Goal: Information Seeking & Learning: Find specific page/section

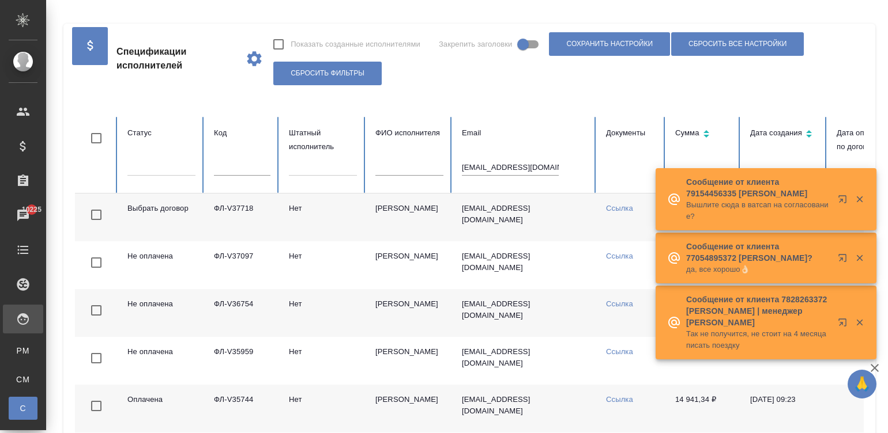
click at [372, 225] on td "Капустина Марина Юрьевна" at bounding box center [409, 218] width 86 height 48
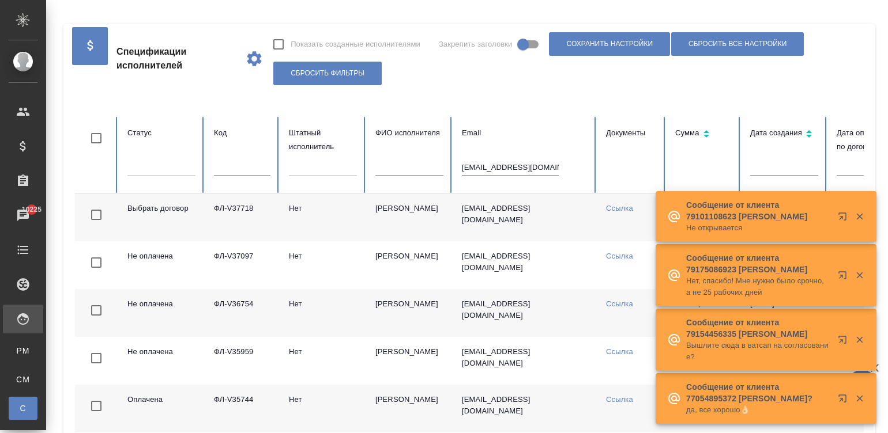
click at [443, 217] on td "Капустина Марина Юрьевна" at bounding box center [409, 218] width 86 height 48
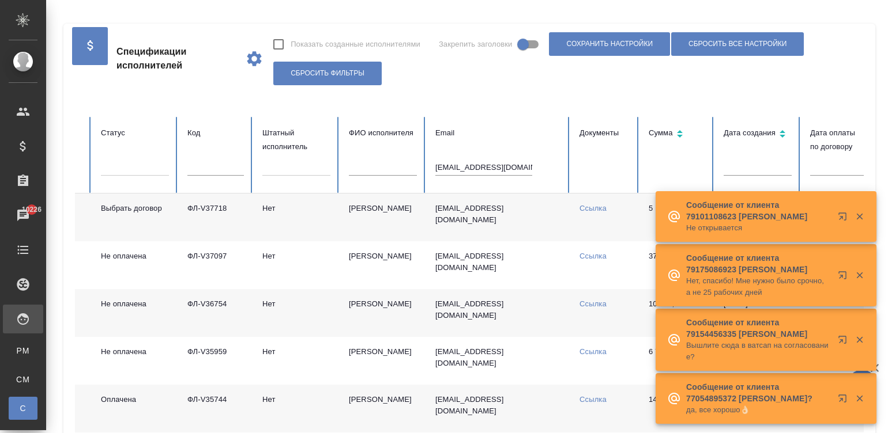
scroll to position [0, 28]
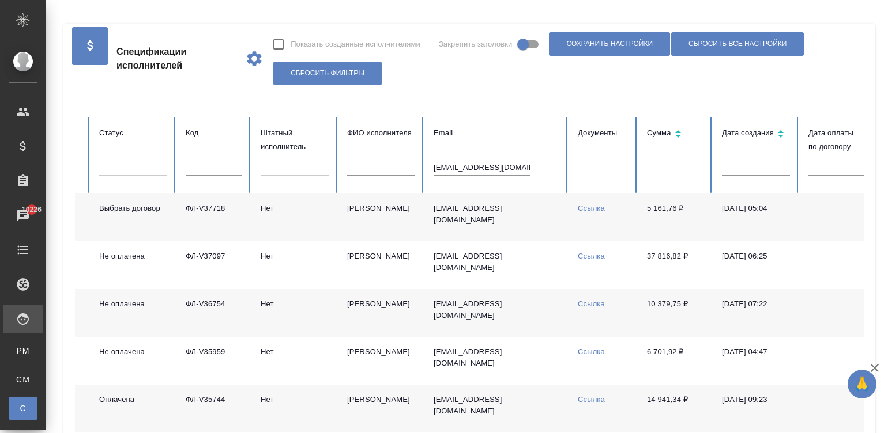
click at [406, 210] on td "Капустина Марина Юрьевна" at bounding box center [381, 218] width 86 height 48
click at [501, 164] on input "mm_bb-2017@mail.ru" at bounding box center [481, 168] width 97 height 16
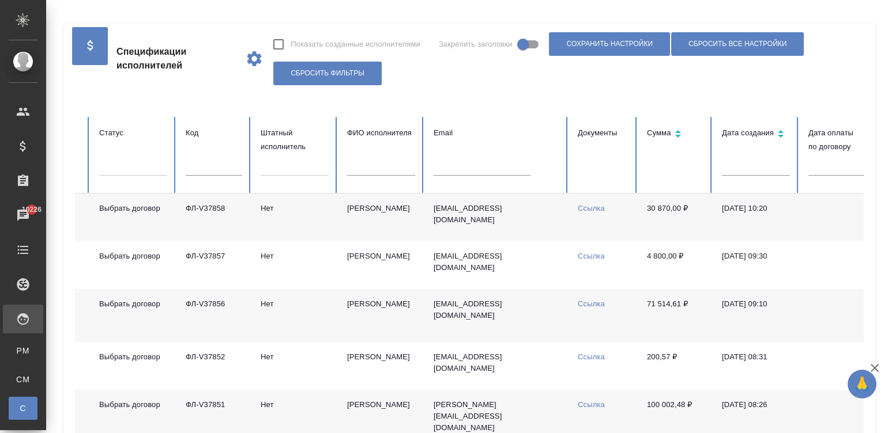
click at [219, 205] on td "ФЛ-V37858" at bounding box center [213, 218] width 75 height 48
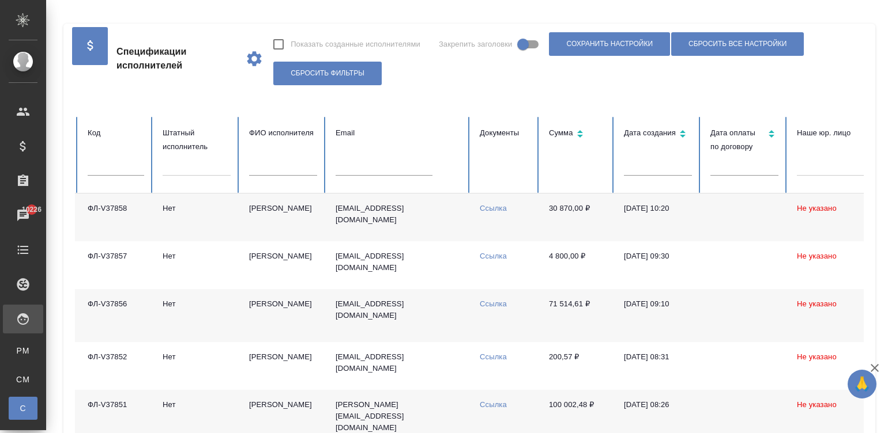
scroll to position [0, 0]
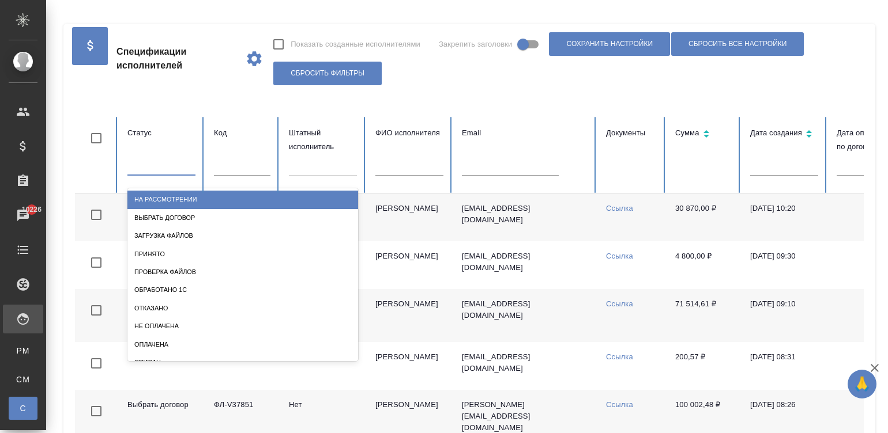
click at [141, 164] on div at bounding box center [161, 164] width 68 height 17
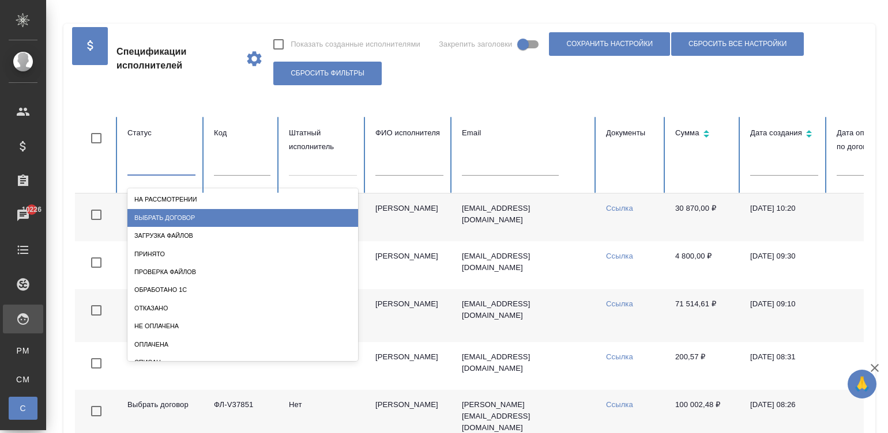
click at [210, 214] on div "Выбрать договор" at bounding box center [242, 218] width 231 height 18
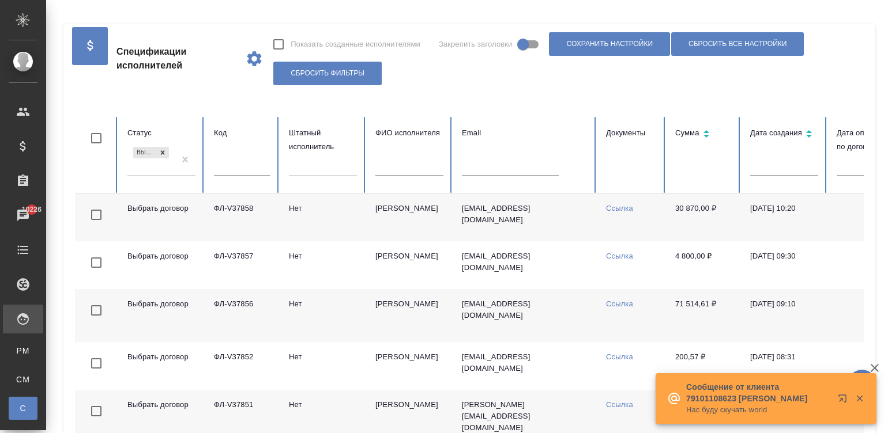
click at [556, 224] on td "viktor86117@gmail.com" at bounding box center [524, 218] width 144 height 48
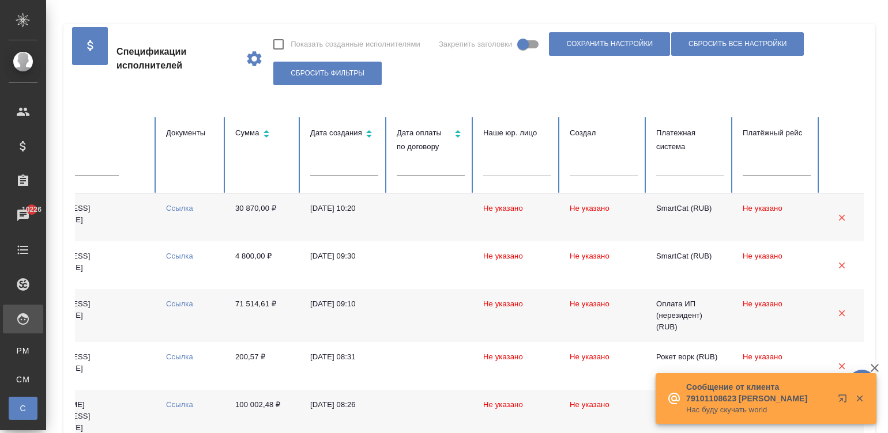
scroll to position [0, 456]
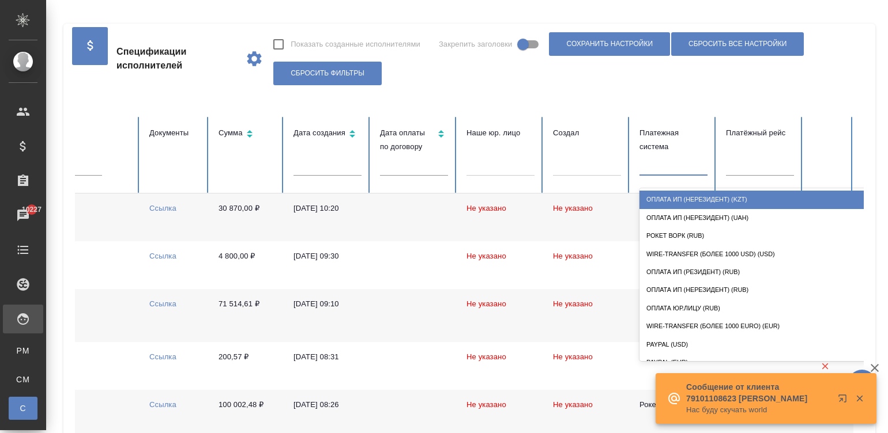
click at [654, 176] on div at bounding box center [673, 165] width 68 height 22
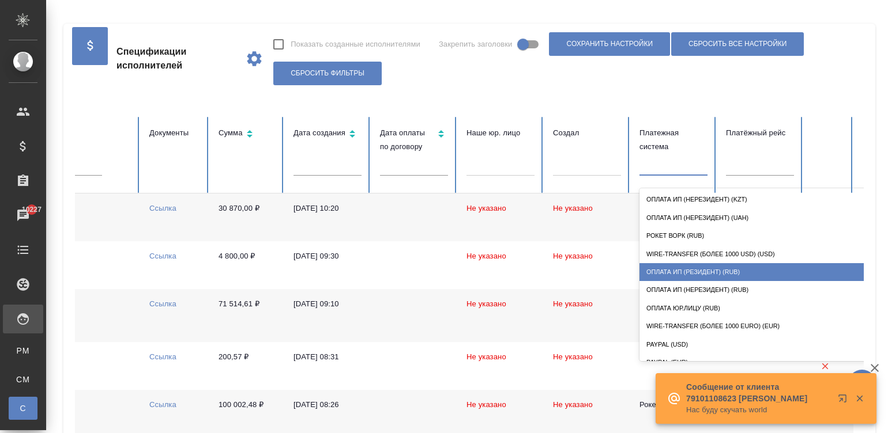
click at [754, 280] on div "Оплата ИП (резидент) (RUB)" at bounding box center [754, 272] width 231 height 18
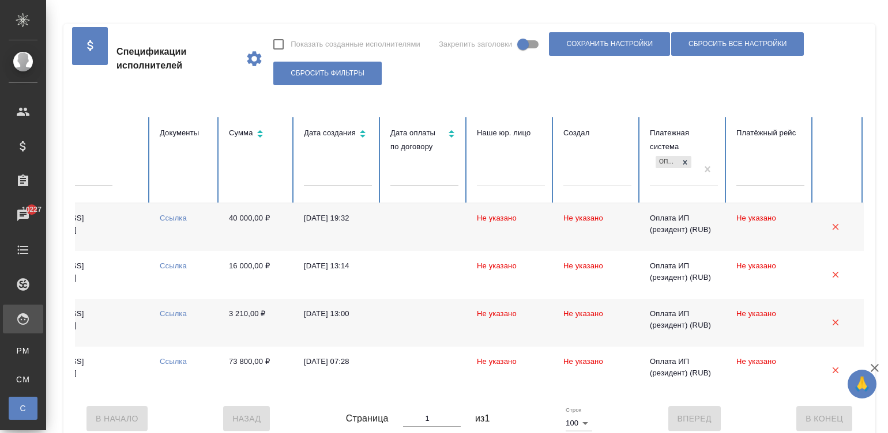
scroll to position [0, 0]
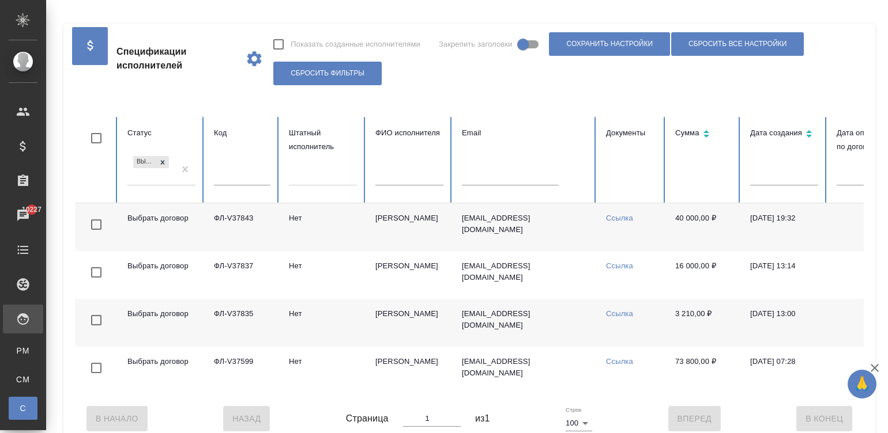
click at [176, 227] on td "Выбрать договор" at bounding box center [161, 227] width 86 height 48
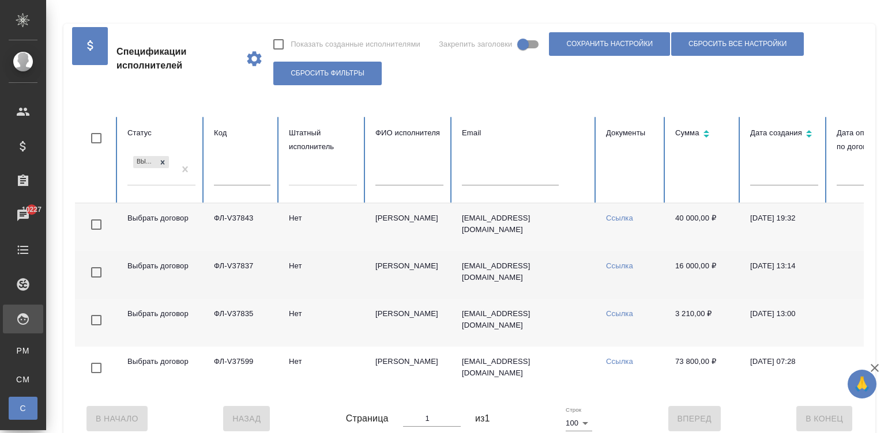
click at [336, 269] on td "Нет" at bounding box center [323, 275] width 86 height 48
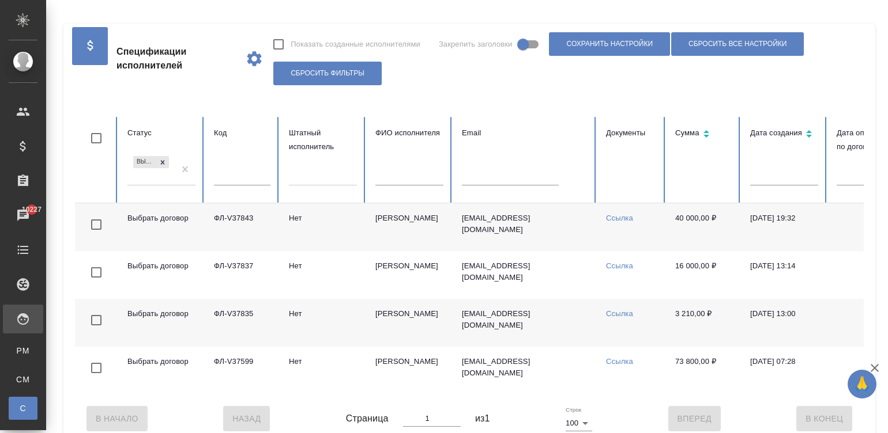
click at [398, 331] on td "Труфанов Владимир Иванович" at bounding box center [409, 323] width 86 height 48
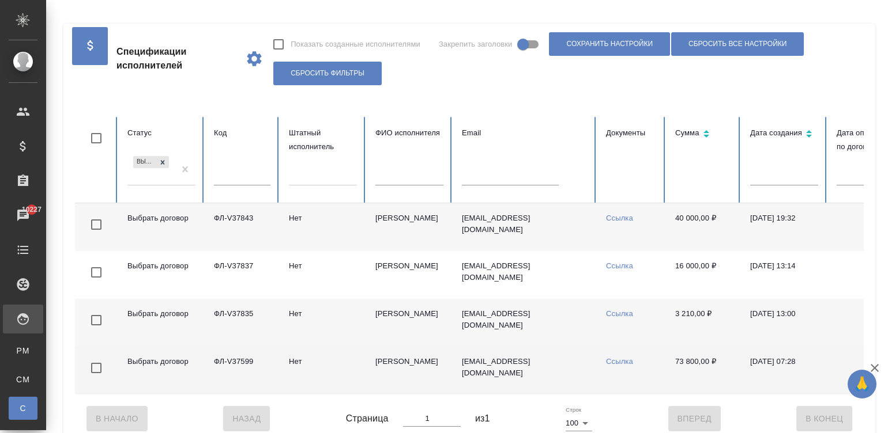
click at [452, 376] on td "skmedium2@gmail.com" at bounding box center [524, 371] width 144 height 48
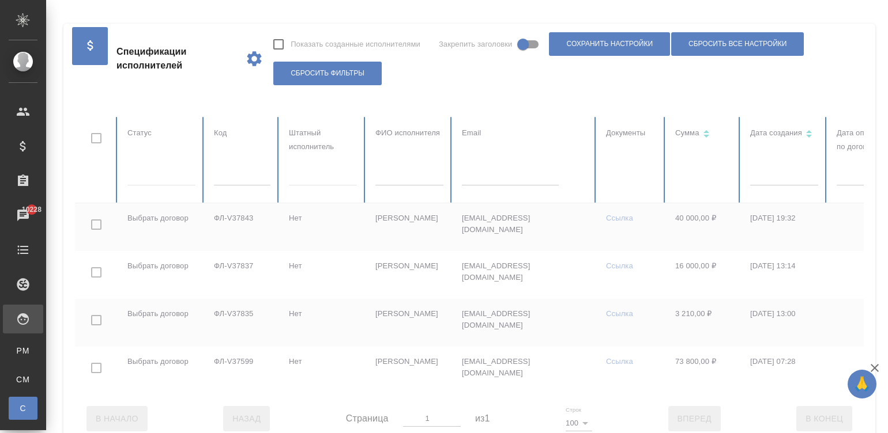
click at [148, 173] on div at bounding box center [692, 256] width 1234 height 278
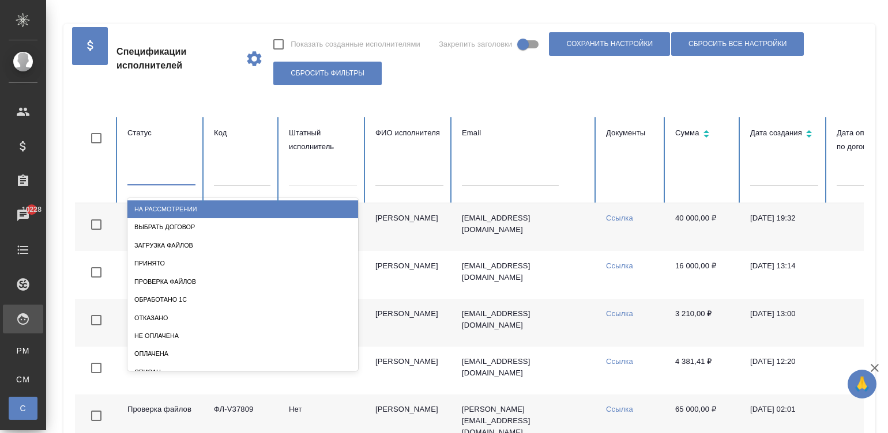
click at [148, 173] on div at bounding box center [161, 173] width 68 height 17
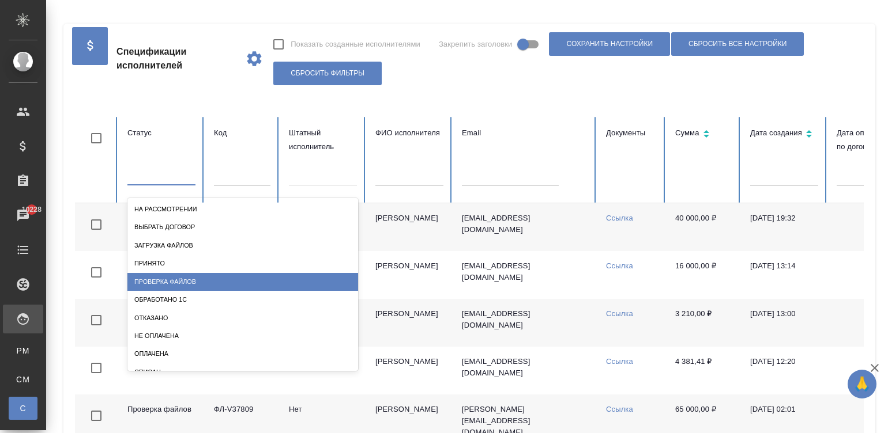
click at [210, 277] on div "Проверка файлов" at bounding box center [242, 282] width 231 height 18
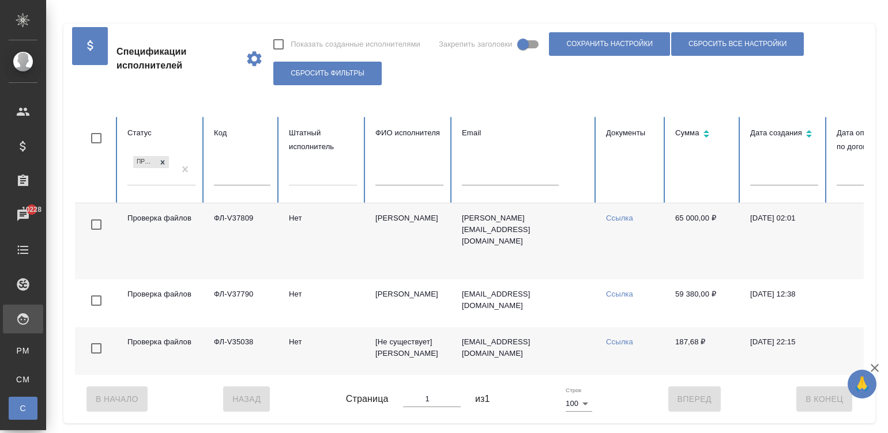
click at [303, 255] on td "Нет" at bounding box center [323, 241] width 86 height 76
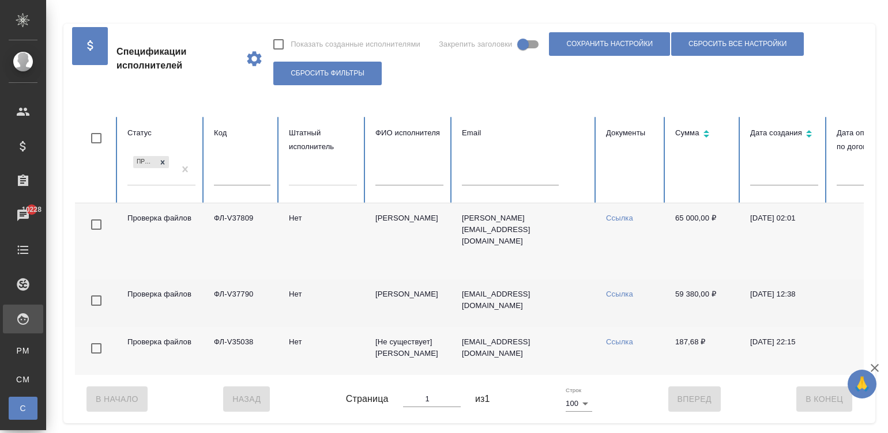
click at [297, 303] on td "Нет" at bounding box center [323, 304] width 86 height 48
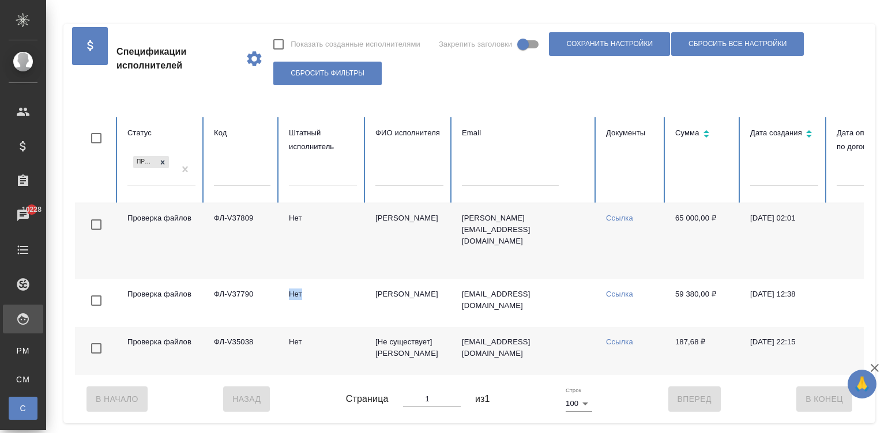
scroll to position [0, 456]
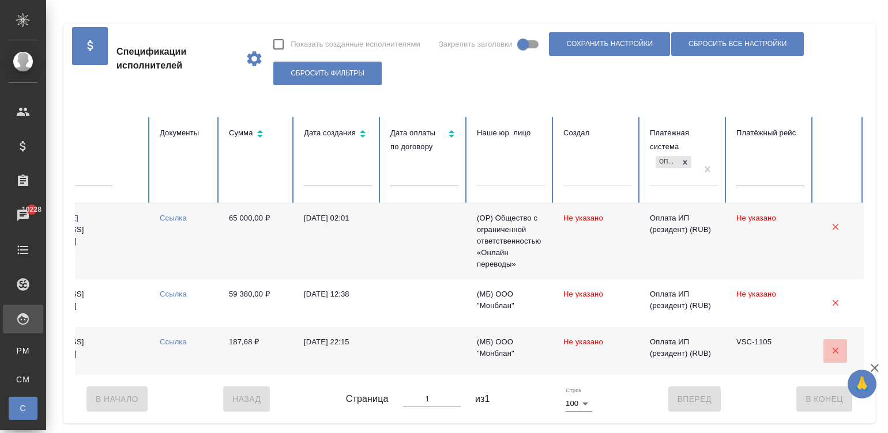
click at [830, 356] on icon "button" at bounding box center [835, 351] width 10 height 10
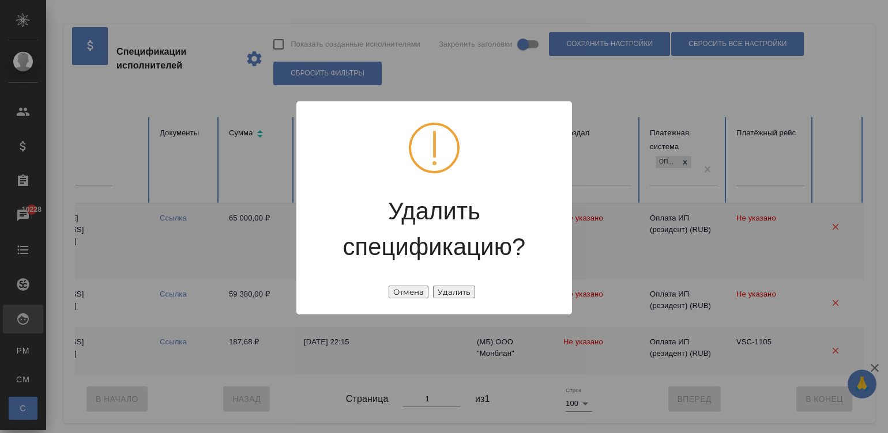
click at [466, 292] on button "Удалить" at bounding box center [454, 292] width 42 height 13
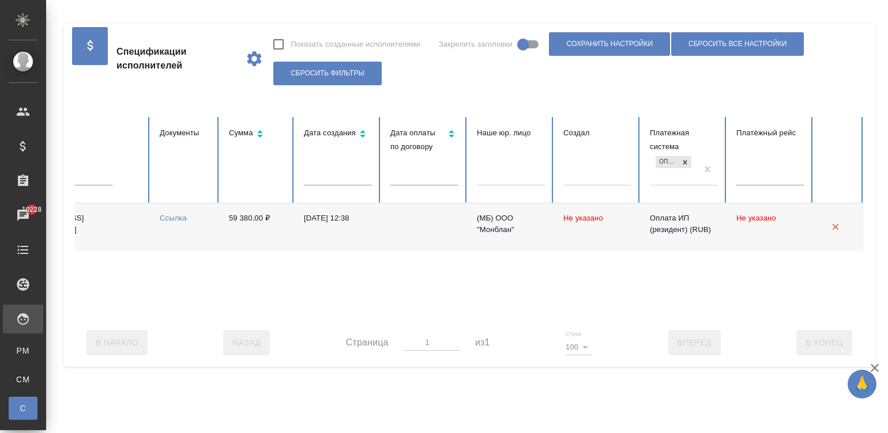
scroll to position [0, 445]
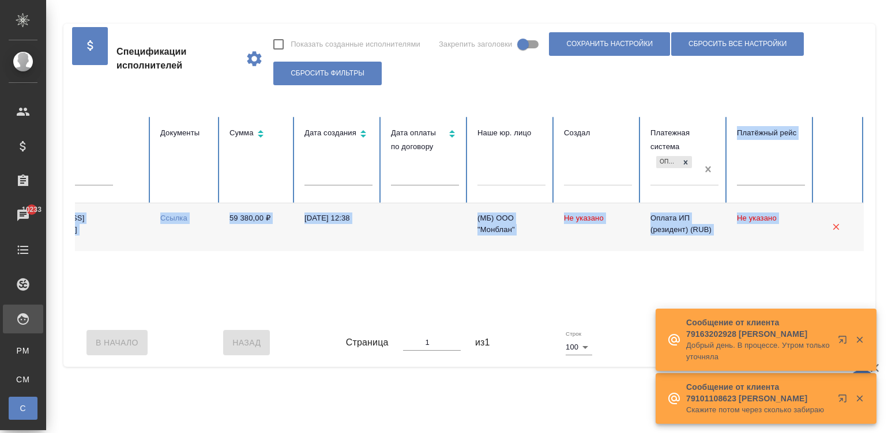
drag, startPoint x: 273, startPoint y: 329, endPoint x: 708, endPoint y: 170, distance: 463.8
click at [708, 170] on div "Спецификации исполнителей Показать созданные исполнителями Закрепить заголовки …" at bounding box center [468, 195] width 811 height 343
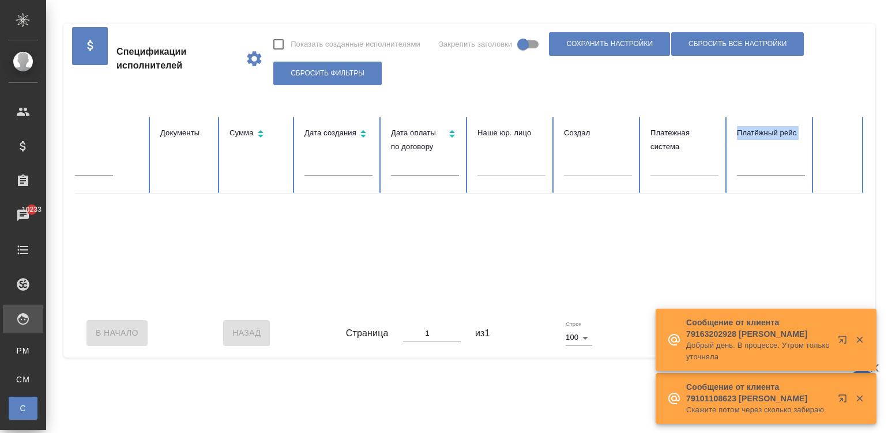
click at [260, 323] on div "В Начало Назад Страница 1 из 1 Строк 100 100 Вперед В Конец" at bounding box center [469, 333] width 788 height 48
click at [238, 320] on div "В Начало Назад Страница 1 из 1 Строк 100 100 Вперед В Конец" at bounding box center [469, 333] width 788 height 48
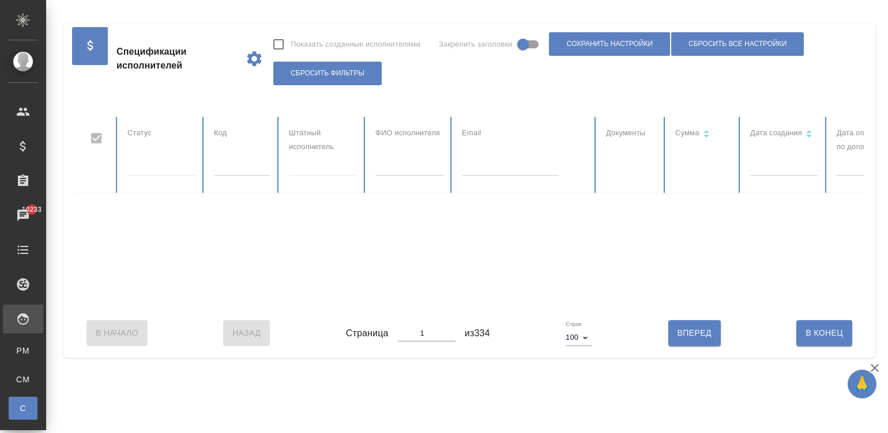
checkbox input "false"
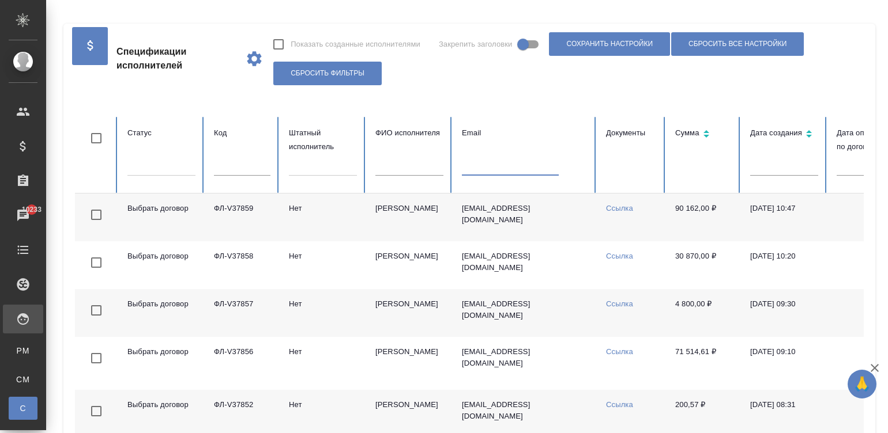
click at [484, 171] on input "text" at bounding box center [510, 168] width 97 height 16
paste input "tsvileva.translate@gmail.com"
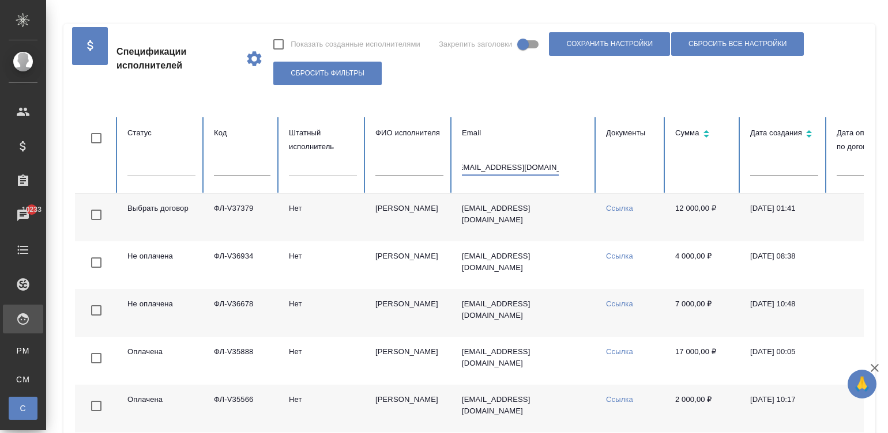
type input "tsvileva.translate@gmail.com"
click at [350, 314] on td "Нет" at bounding box center [323, 313] width 86 height 48
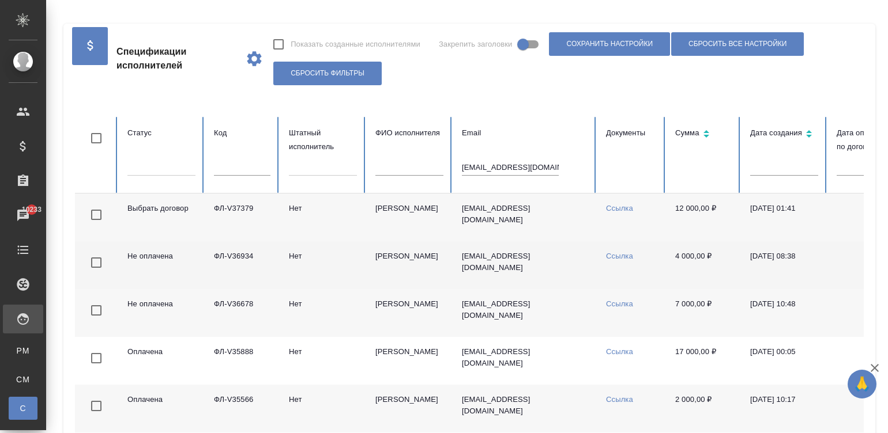
click at [341, 260] on td "Нет" at bounding box center [323, 265] width 86 height 48
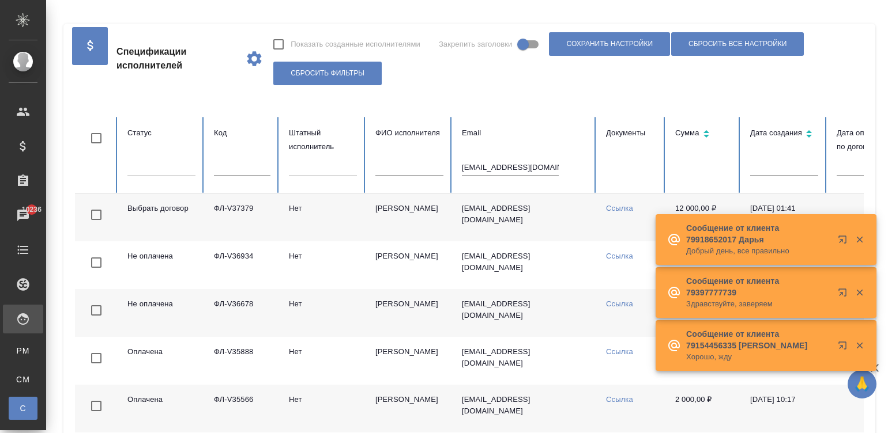
click at [501, 169] on input "tsvileva.translate@gmail.com" at bounding box center [510, 168] width 97 height 16
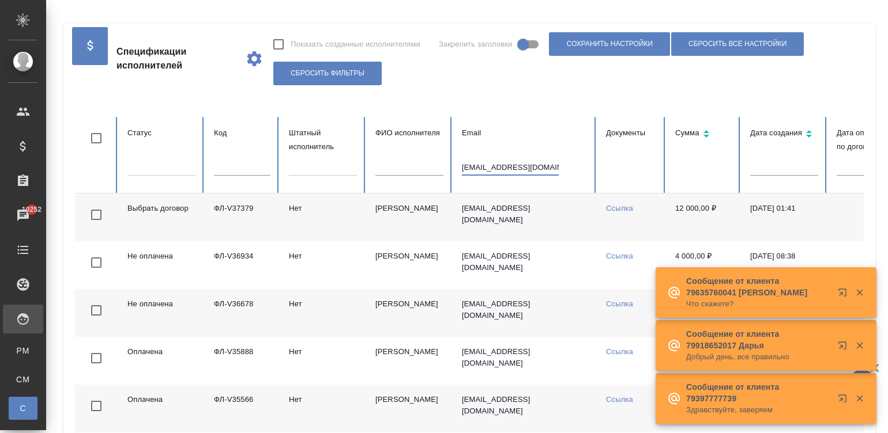
click at [501, 169] on input "tsvileva.translate@gmail.com" at bounding box center [510, 168] width 97 height 16
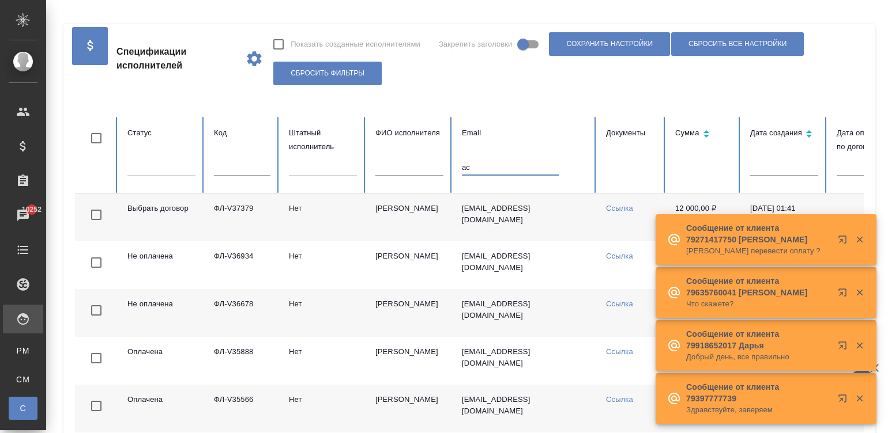
type input "а"
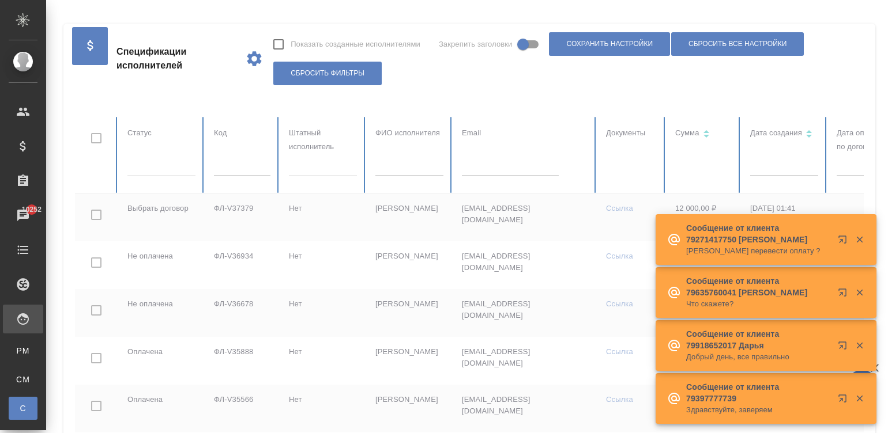
click at [410, 161] on div at bounding box center [692, 370] width 1234 height 507
click at [416, 167] on div at bounding box center [692, 370] width 1234 height 507
click at [416, 167] on input "text" at bounding box center [409, 168] width 68 height 16
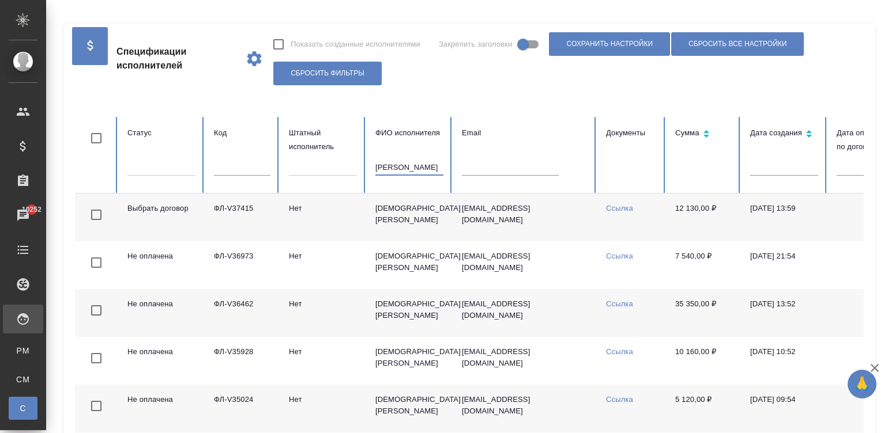
click at [405, 165] on input "астахов" at bounding box center [409, 168] width 68 height 16
type input "портнова"
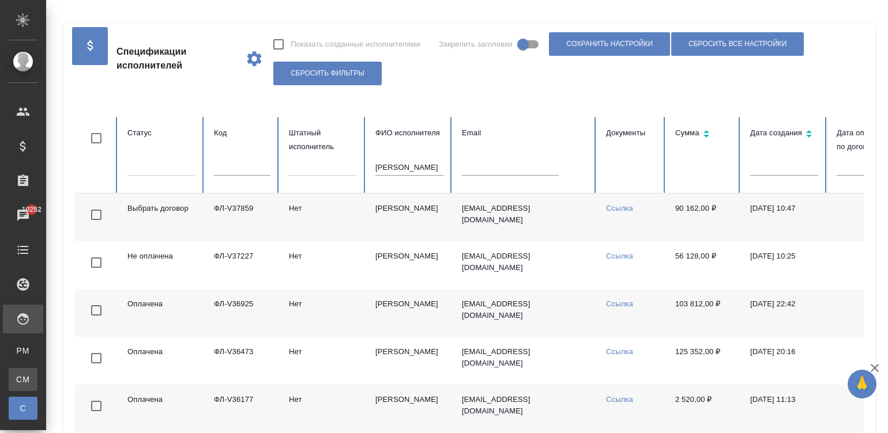
click at [17, 380] on div "Для CM/VM" at bounding box center [8, 380] width 17 height 12
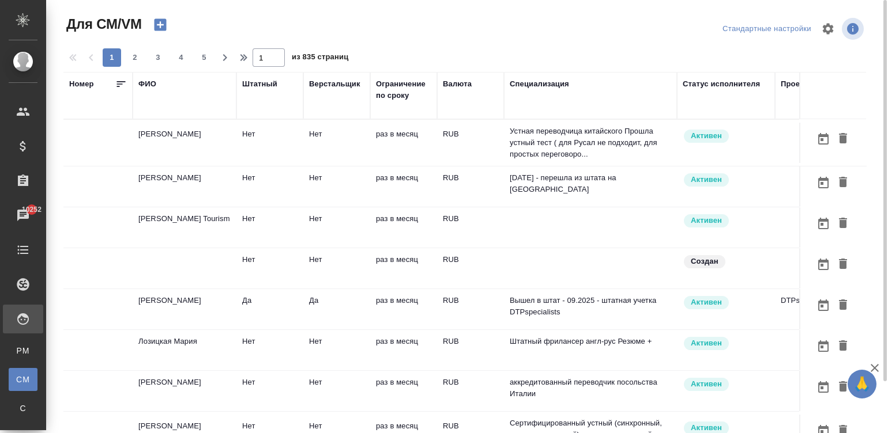
click at [316, 145] on td "Нет" at bounding box center [336, 143] width 67 height 40
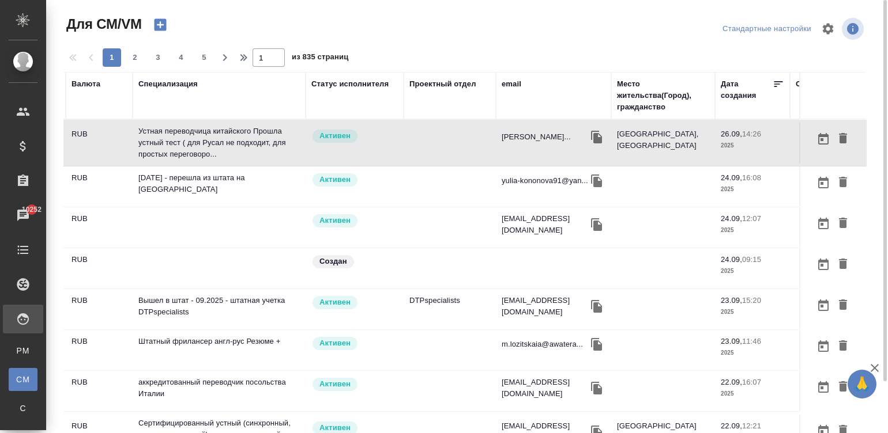
scroll to position [0, 375]
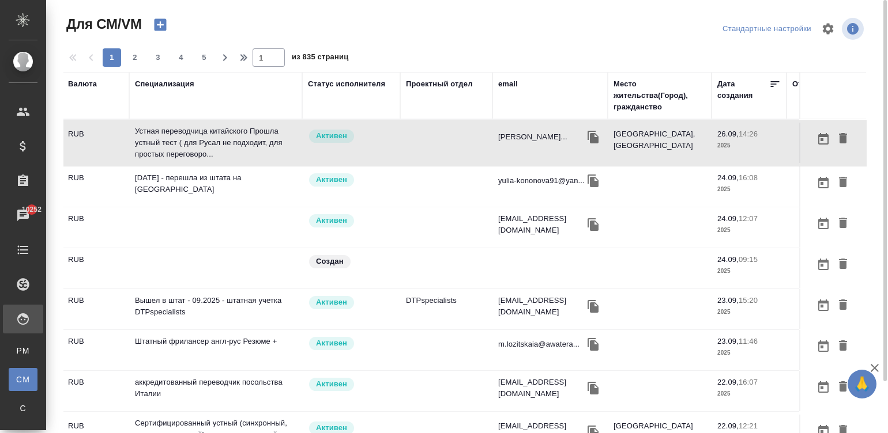
click at [416, 135] on td at bounding box center [446, 143] width 92 height 40
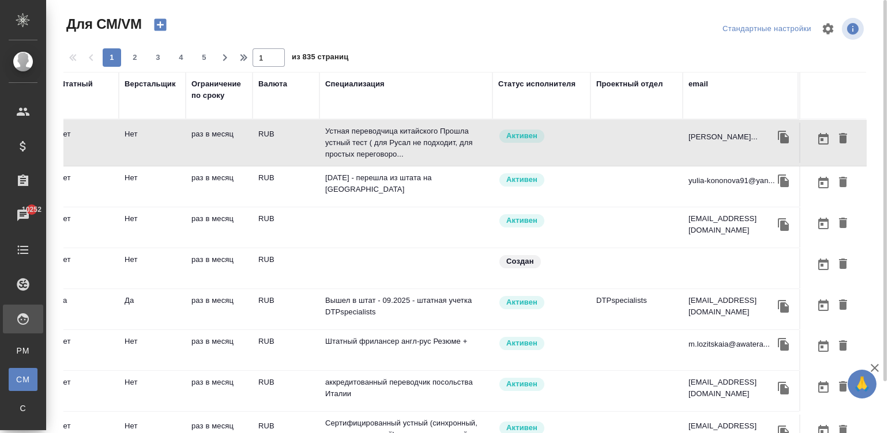
scroll to position [0, 28]
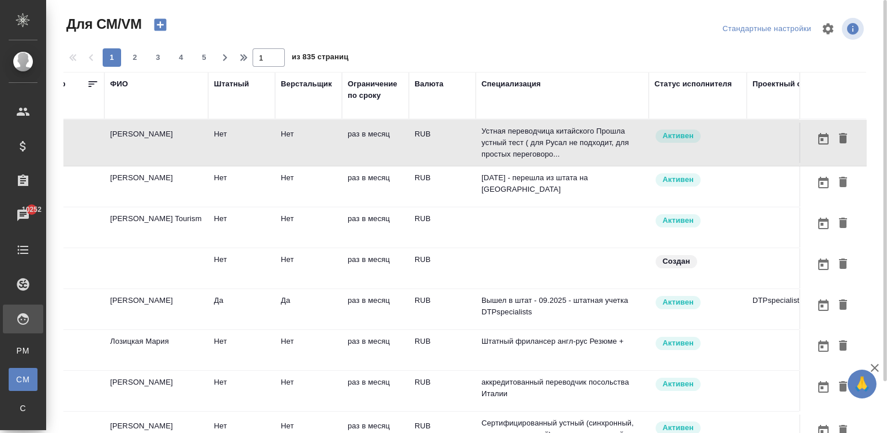
click at [755, 134] on td at bounding box center [792, 143] width 92 height 40
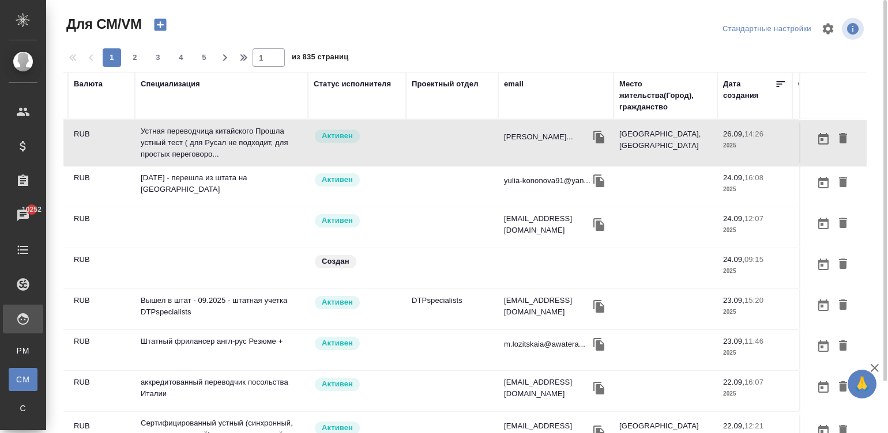
scroll to position [0, 375]
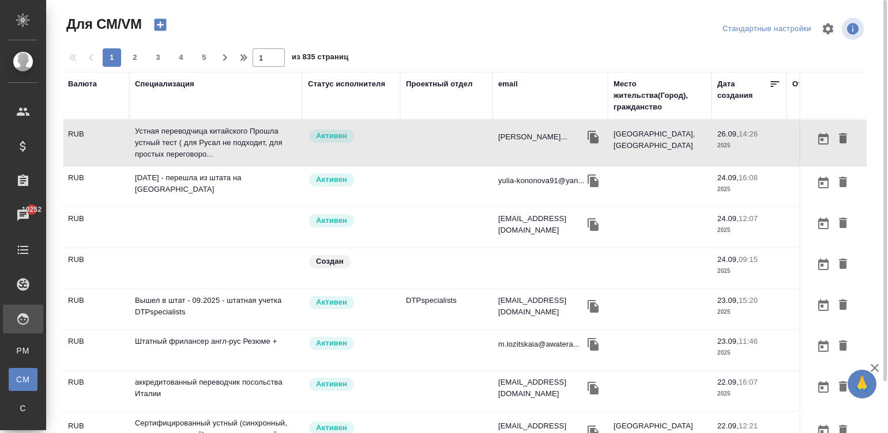
click at [513, 86] on div "email" at bounding box center [508, 84] width 20 height 12
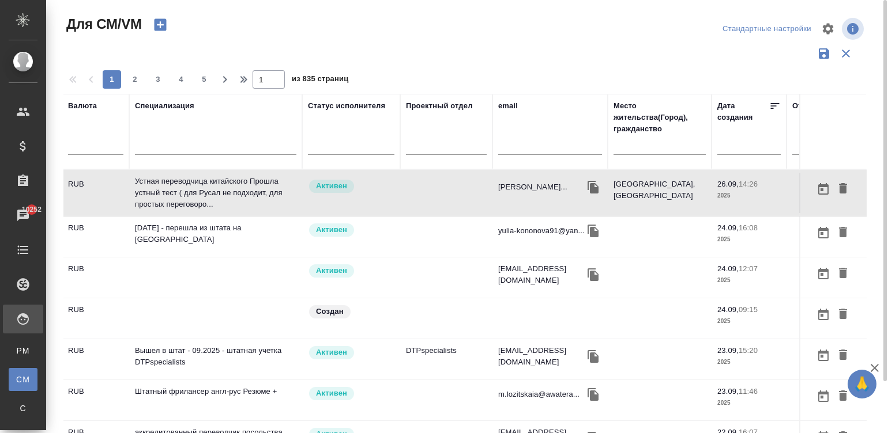
click at [526, 151] on input "text" at bounding box center [550, 148] width 104 height 14
paste input "karpionok@gmail.com"
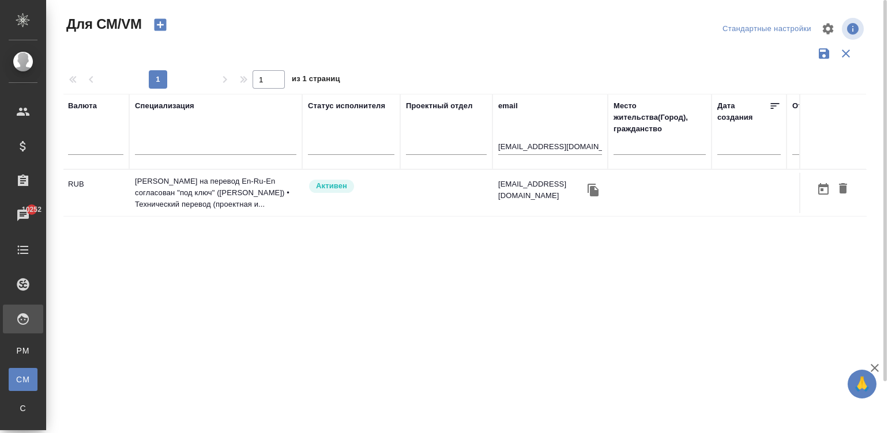
click at [444, 206] on td at bounding box center [446, 193] width 92 height 40
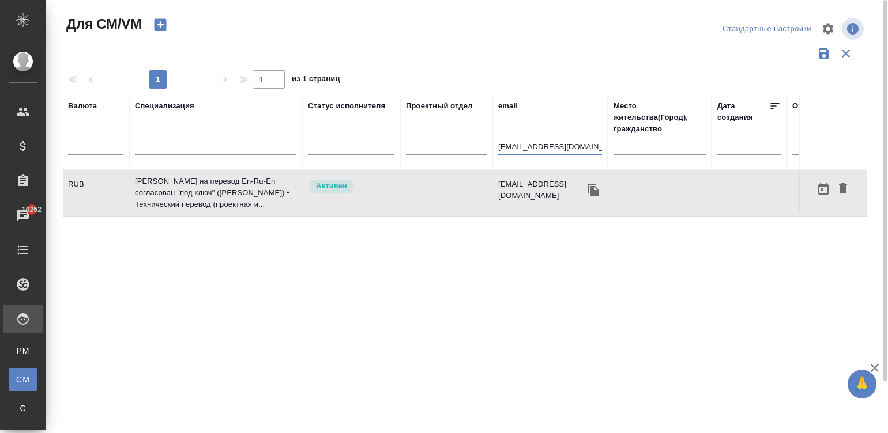
click at [562, 153] on input "karpionok@gmail.com" at bounding box center [550, 148] width 104 height 14
paste input "arfa_05@mail.ru"
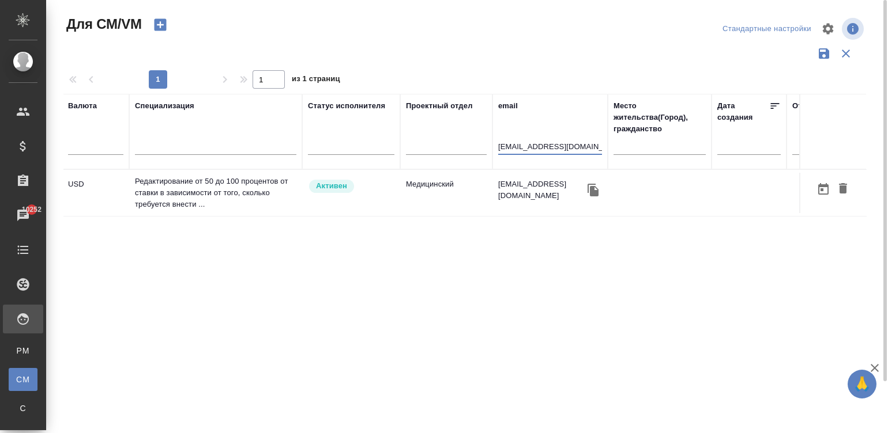
type input "arfa_05@mail.ru"
click at [456, 178] on td "Медицинский" at bounding box center [446, 193] width 92 height 40
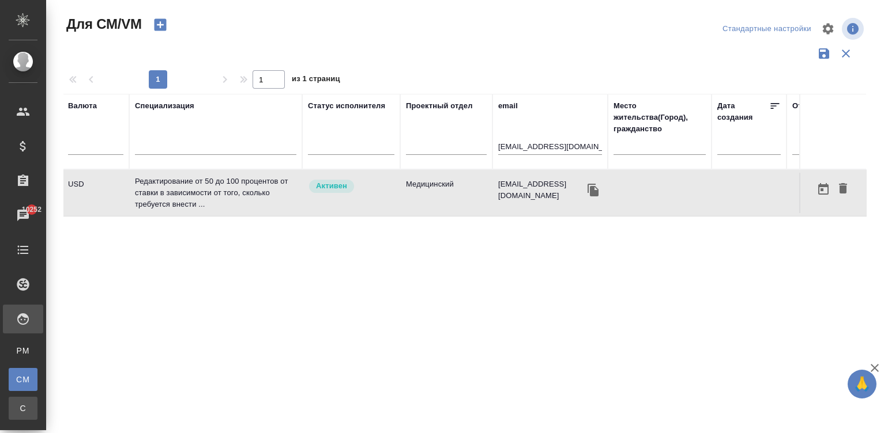
click at [17, 414] on div "Спецификации" at bounding box center [8, 409] width 17 height 12
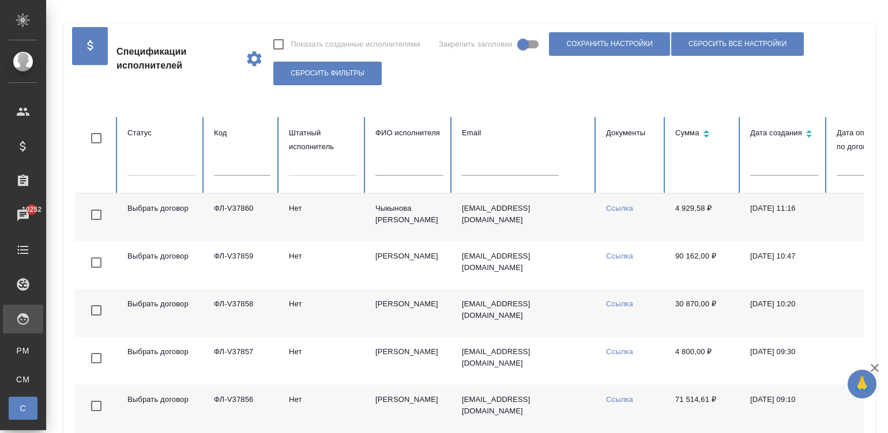
click at [512, 171] on input "text" at bounding box center [510, 168] width 97 height 16
paste input "ФЛ-V37048"
click at [512, 171] on input "ФЛ-V37048" at bounding box center [510, 168] width 97 height 16
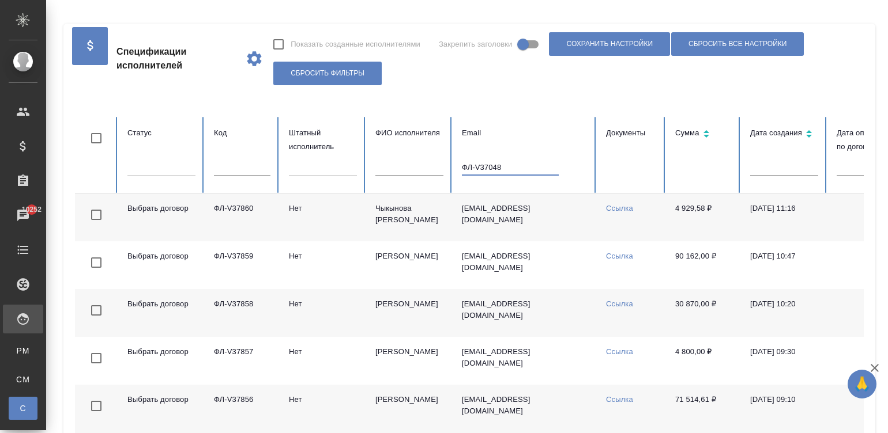
type input "ФЛ-V37048"
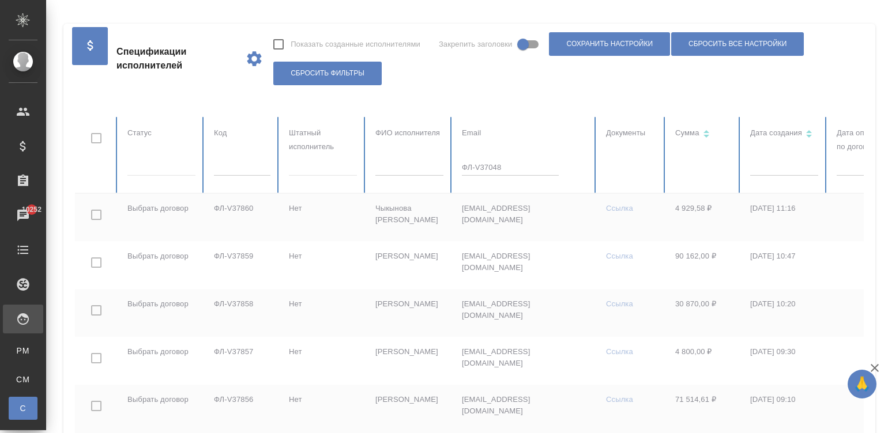
checkbox input "true"
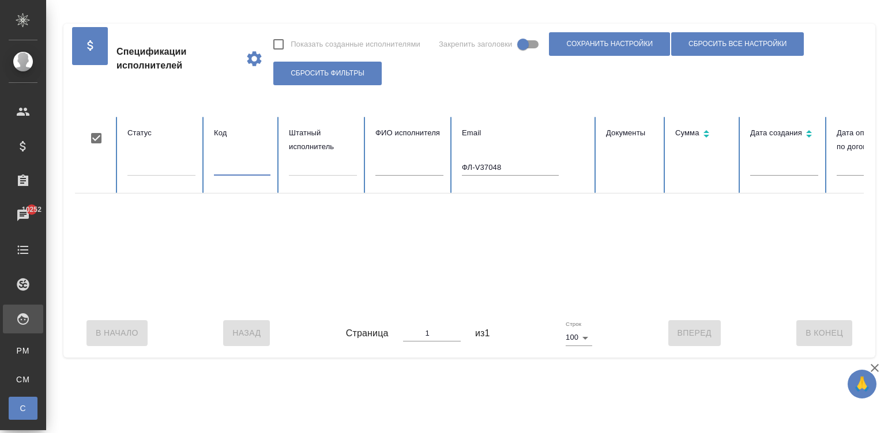
click at [242, 176] on input "text" at bounding box center [242, 168] width 56 height 16
paste input "ФЛ-V37048"
type input "ФЛ-V37048"
click at [513, 171] on table "Статус Код ФЛ-V37048 Штатный исполнитель ФИО исполнителя Email ФЛ-V37048 Докуме…" at bounding box center [692, 213] width 1234 height 192
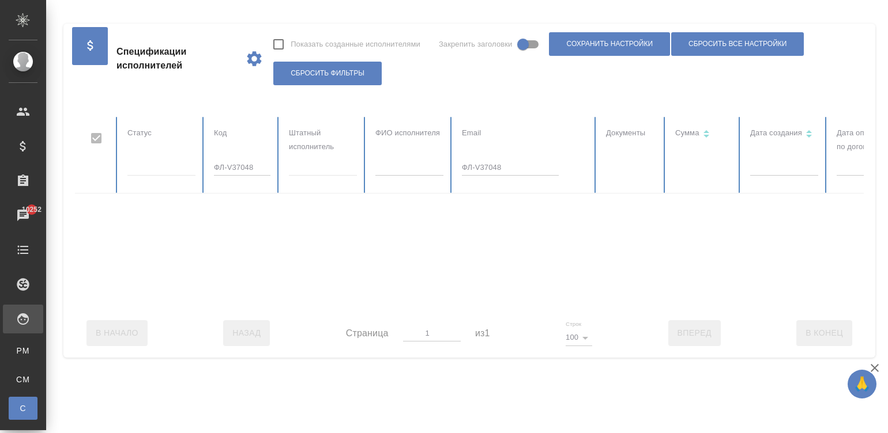
click at [513, 171] on div at bounding box center [692, 213] width 1234 height 192
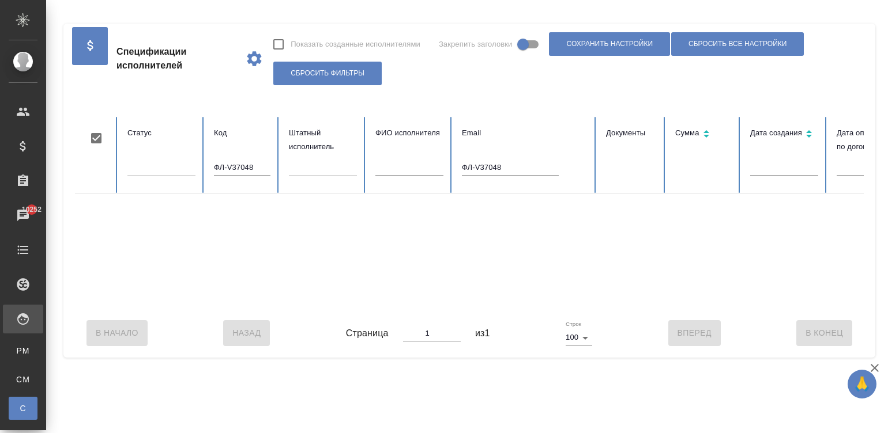
click at [510, 169] on input "ФЛ-V37048" at bounding box center [510, 168] width 97 height 16
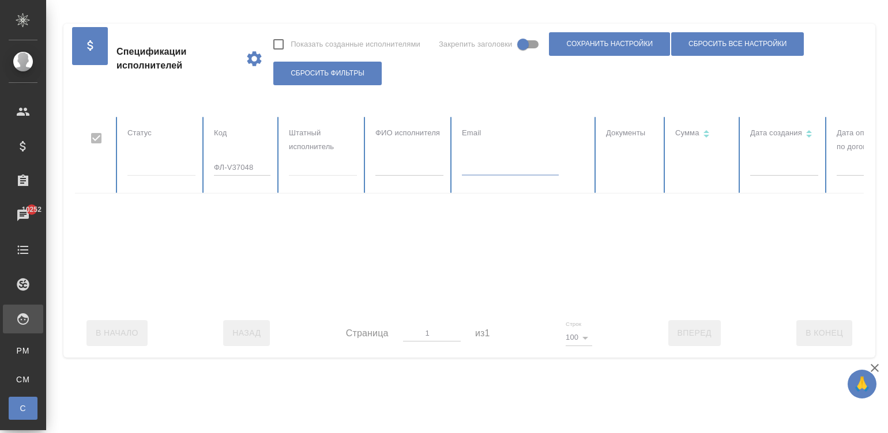
checkbox input "false"
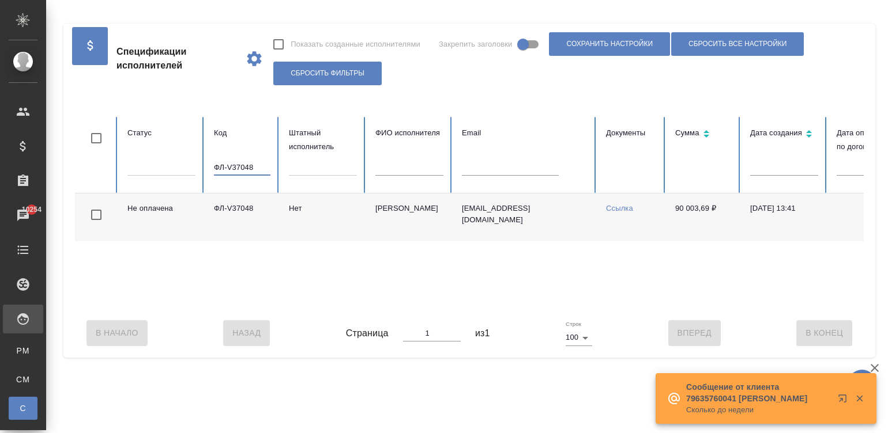
click at [239, 164] on input "ФЛ-V37048" at bounding box center [242, 168] width 56 height 16
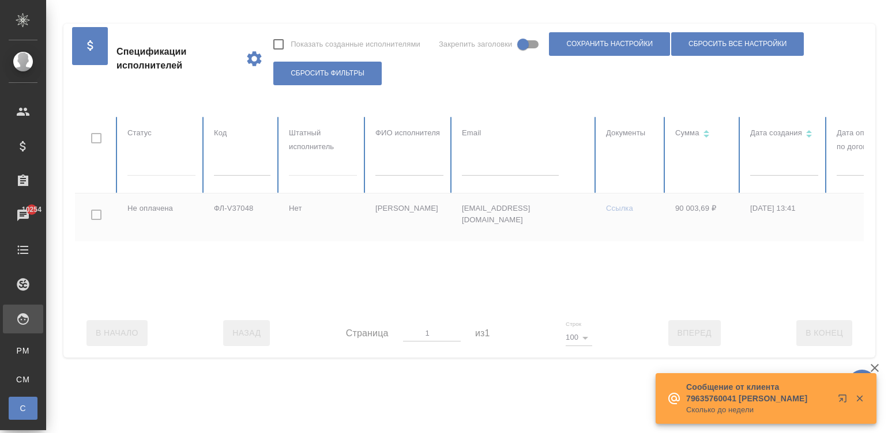
click at [509, 176] on div at bounding box center [692, 213] width 1234 height 192
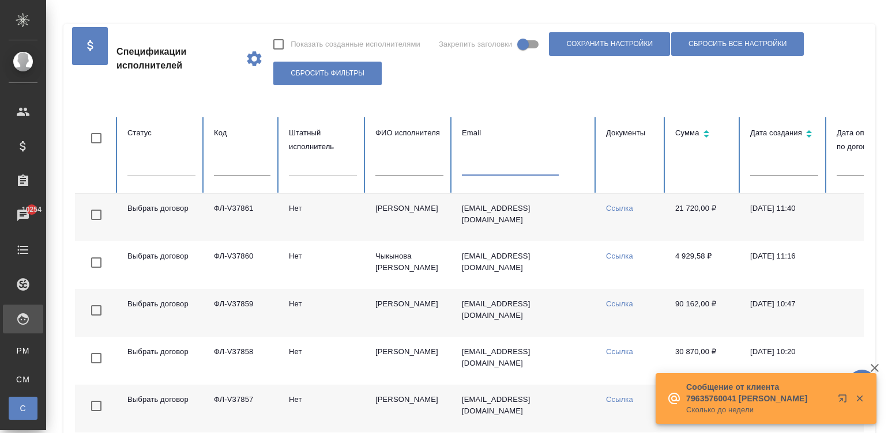
click at [501, 166] on input "text" at bounding box center [510, 168] width 97 height 16
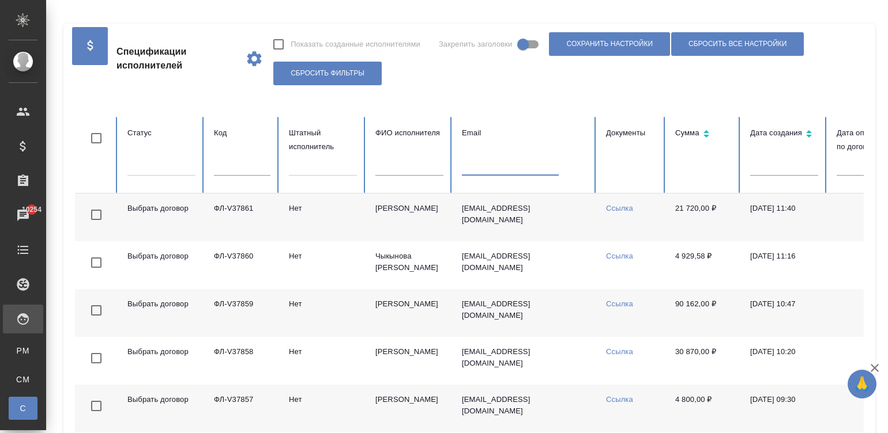
paste input "k.dolgova@awatera.com"
type input "k.dolgova@awatera.com"
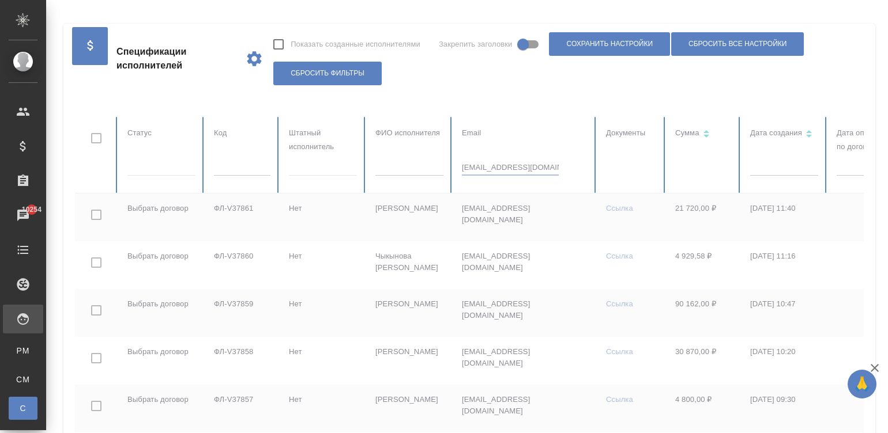
checkbox input "true"
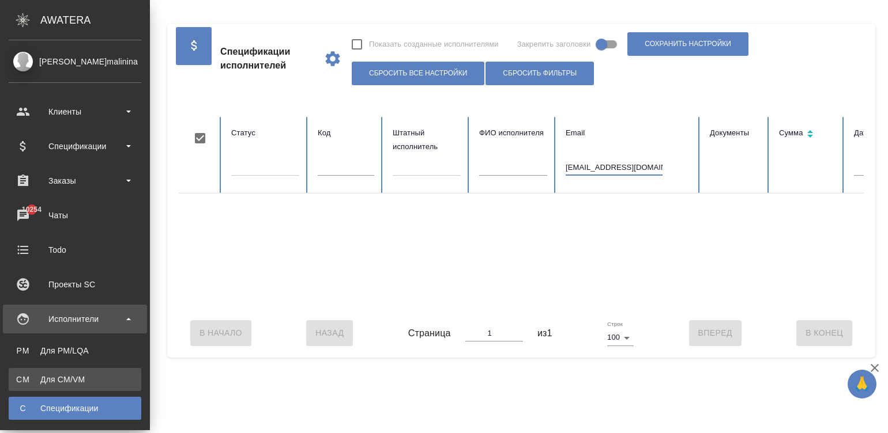
type input "k.dolgova@awatera.com"
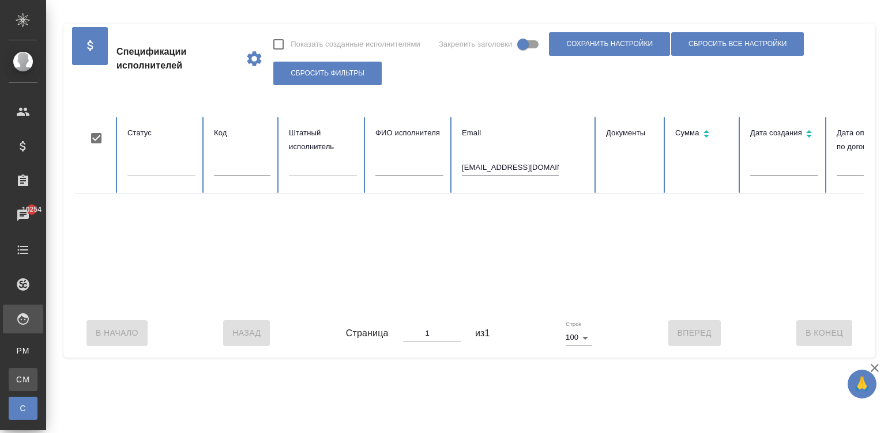
click at [21, 377] on link "CM Для CM/VM" at bounding box center [23, 379] width 29 height 23
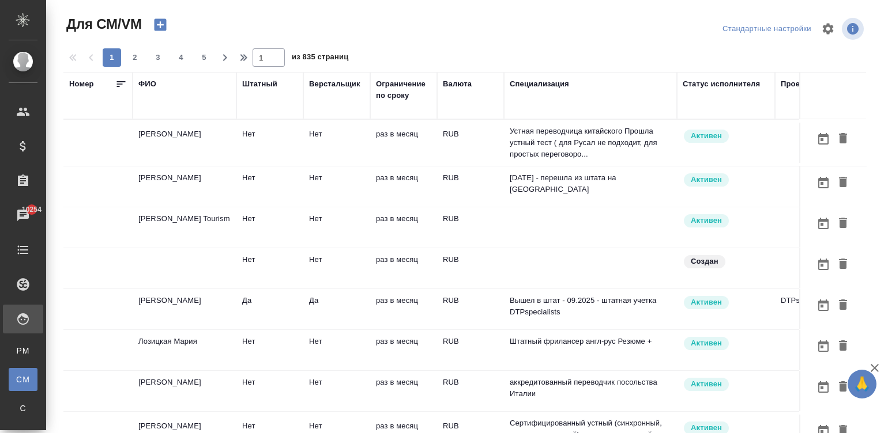
click at [461, 152] on td "RUB" at bounding box center [470, 143] width 67 height 40
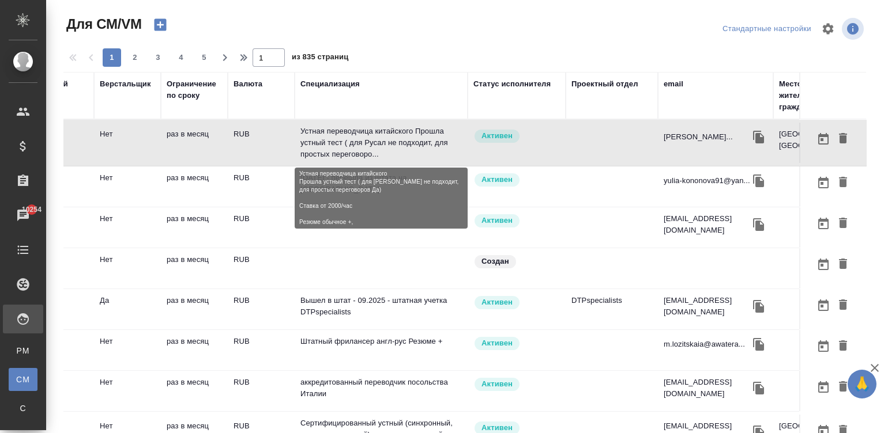
scroll to position [0, 230]
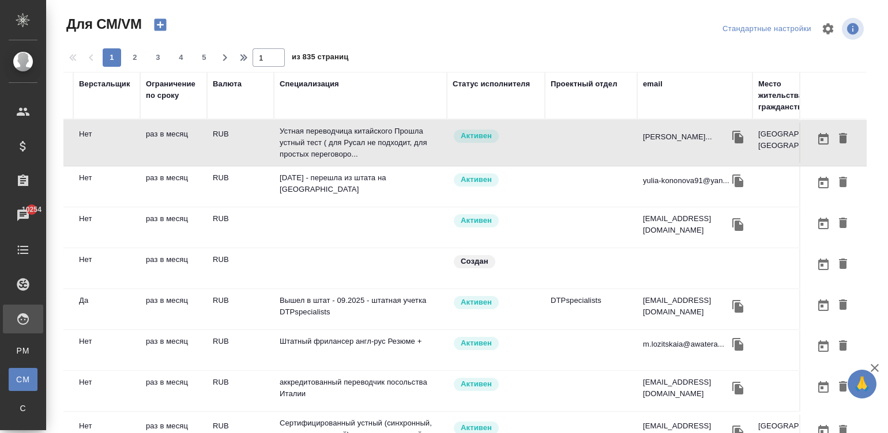
click at [658, 83] on div "email" at bounding box center [653, 84] width 20 height 12
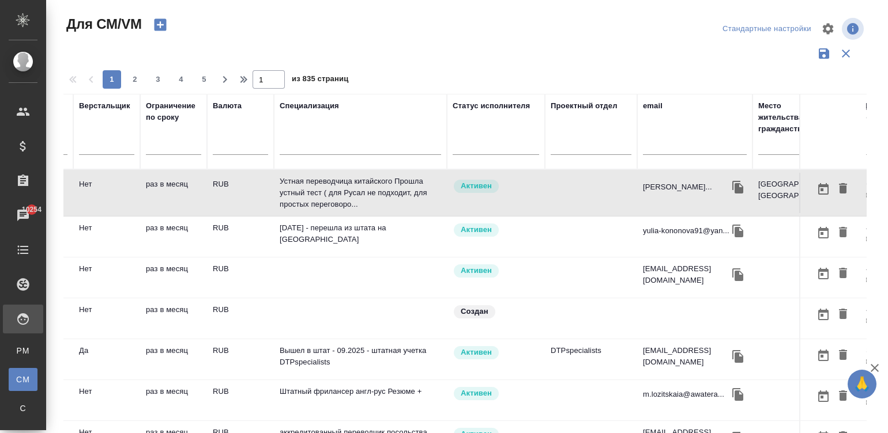
click at [666, 149] on input "text" at bounding box center [695, 148] width 104 height 14
paste input "[EMAIL_ADDRESS][DOMAIN_NAME]"
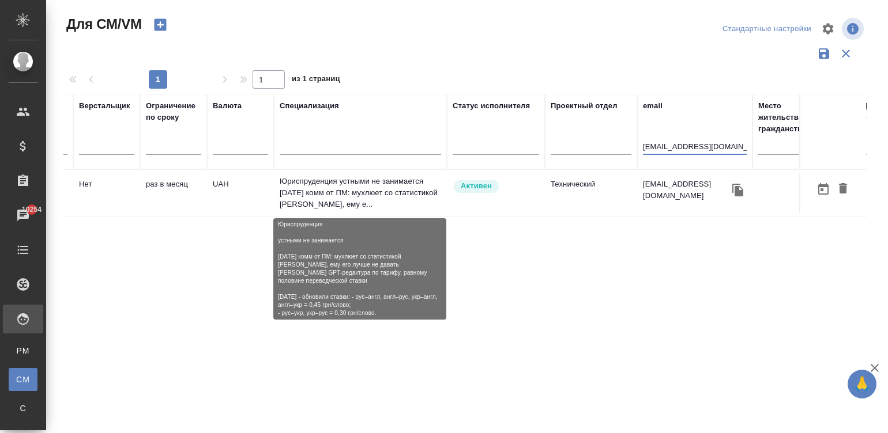
type input "[EMAIL_ADDRESS][DOMAIN_NAME]"
click at [323, 198] on p "Юриспруденция устными не занимается 21/03/2022 комм от ПМ: мухлюет со статистик…" at bounding box center [360, 193] width 161 height 35
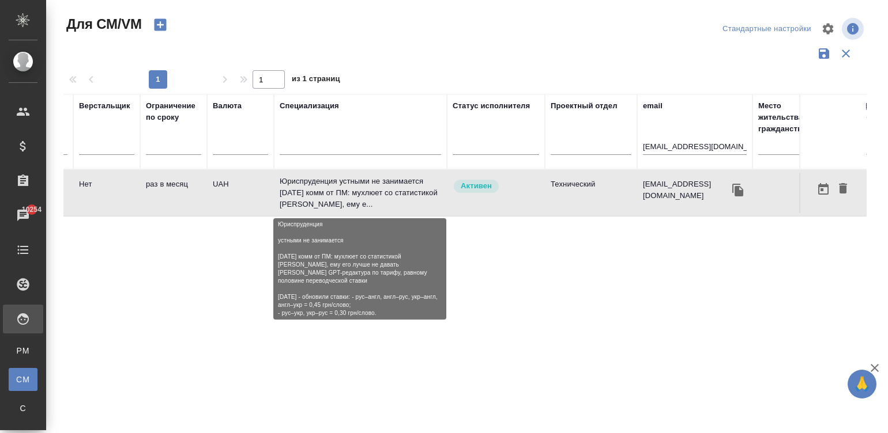
click at [323, 198] on p "Юриспруденция устными не занимается 21/03/2022 комм от ПМ: мухлюет со статистик…" at bounding box center [360, 193] width 161 height 35
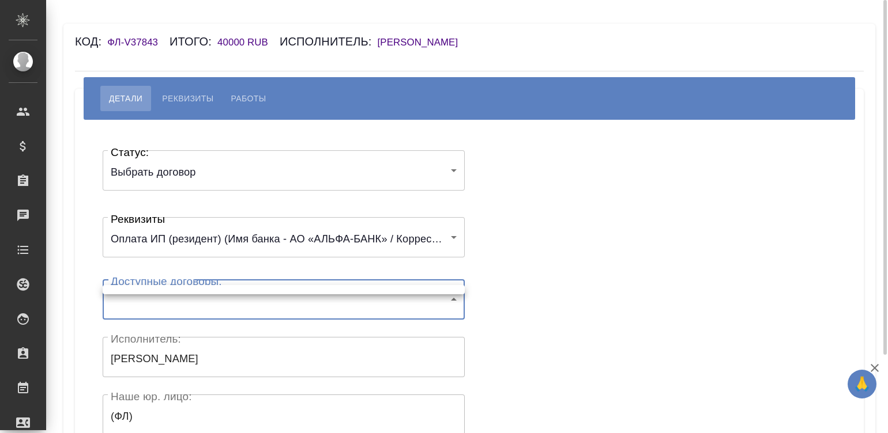
click at [187, 304] on body "🙏 .cls-1 fill:#fff; AWATERA Малинина Мария m.malinina Клиенты Спецификации Зака…" at bounding box center [444, 216] width 888 height 433
click at [173, 292] on ul at bounding box center [284, 289] width 362 height 9
click at [213, 307] on div at bounding box center [444, 216] width 888 height 433
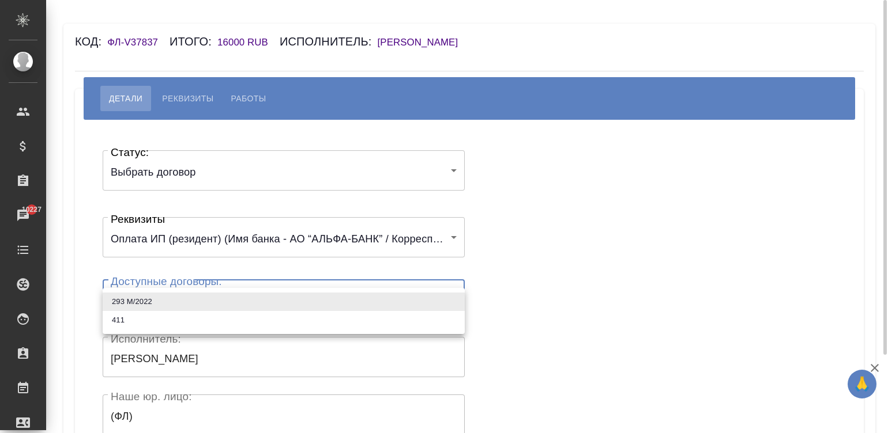
click at [170, 297] on body "🙏 .cls-1 fill:#fff; AWATERA [PERSON_NAME][PERSON_NAME] Спецификации Заказы 1022…" at bounding box center [444, 216] width 888 height 433
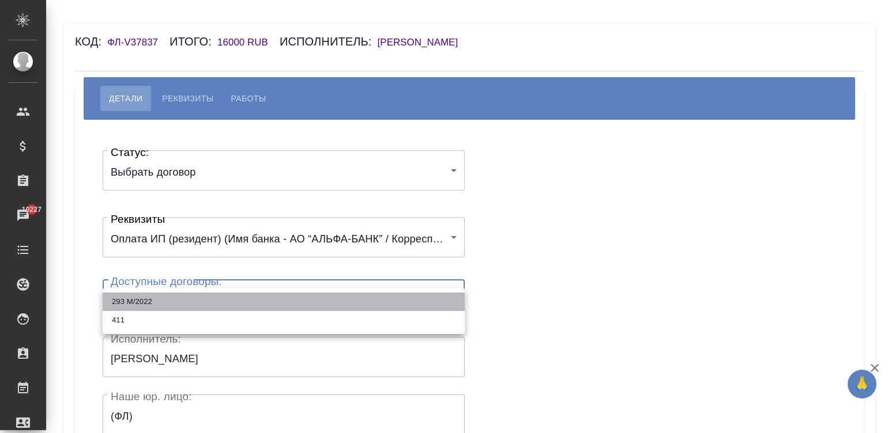
click at [153, 300] on li "293 М/2022" at bounding box center [284, 302] width 362 height 18
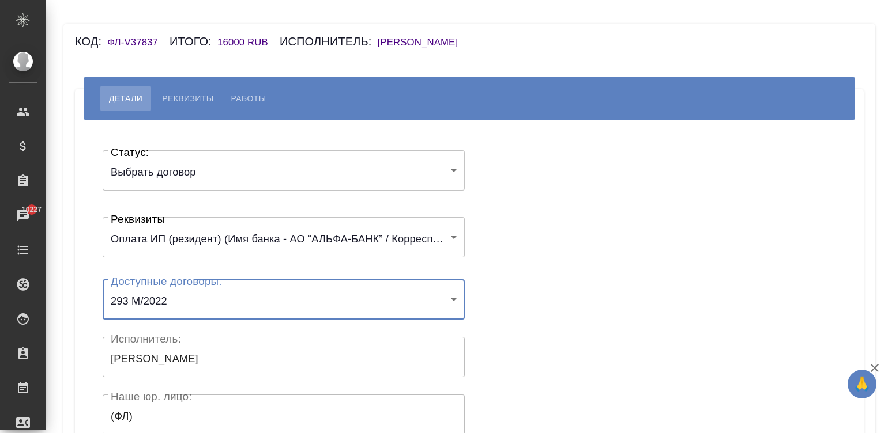
click at [153, 300] on body "🙏 .cls-1 fill:#fff; AWATERA [PERSON_NAME][PERSON_NAME] Спецификации Заказы 1022…" at bounding box center [444, 216] width 888 height 433
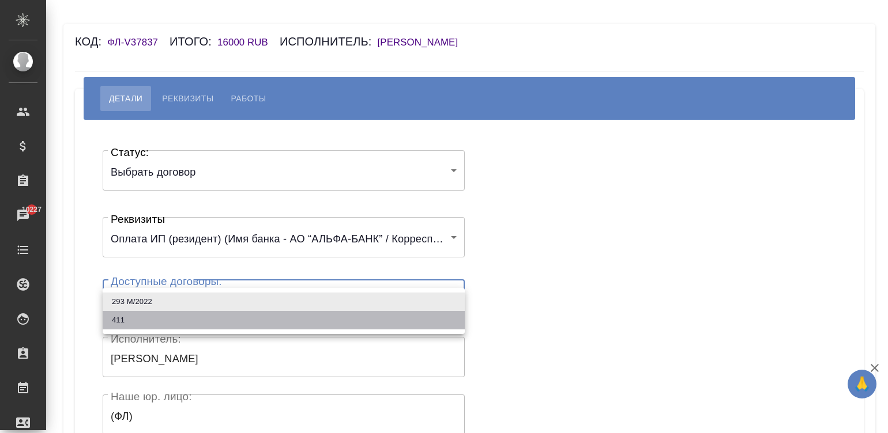
click at [111, 320] on li "411" at bounding box center [284, 320] width 362 height 18
type input "6798fe064c7320116f5aaf13"
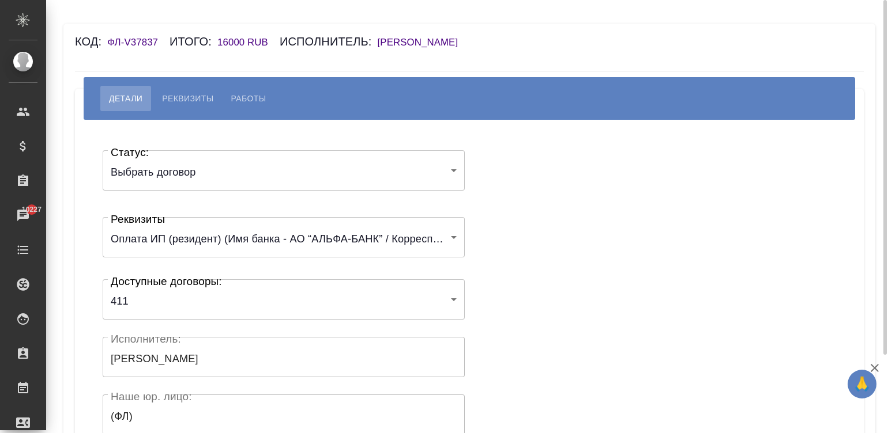
click at [530, 275] on div "Статус: Выбрать договор chooseContract Статус: Реквизиты Оплата ИП (резидент) (…" at bounding box center [469, 345] width 742 height 417
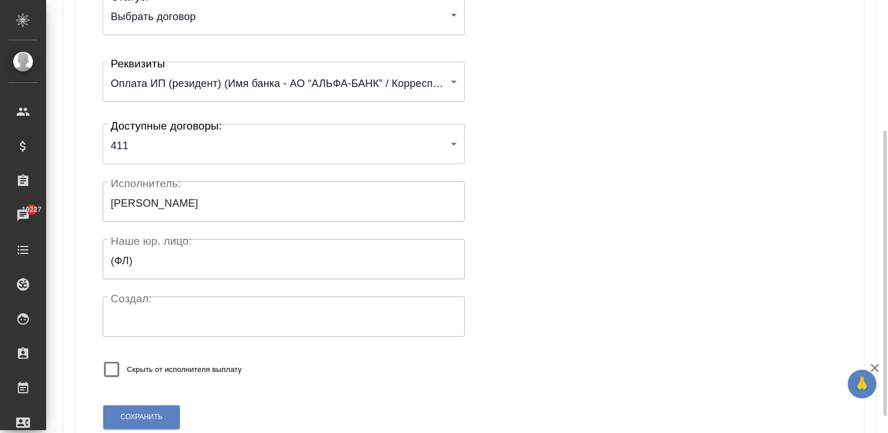
scroll to position [225, 0]
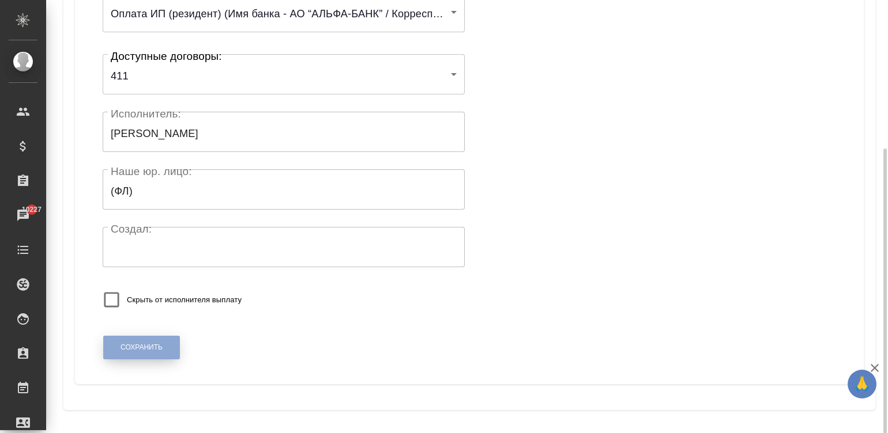
click at [133, 354] on button "Сохранить" at bounding box center [141, 348] width 77 height 24
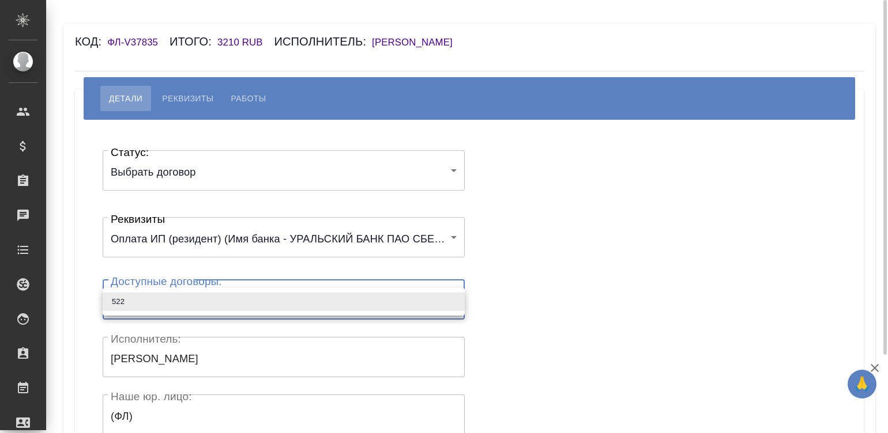
click at [224, 288] on body "🙏 .cls-1 fill:#fff; AWATERA [PERSON_NAME]malinina Клиенты Спецификации Заказы Ч…" at bounding box center [444, 216] width 888 height 433
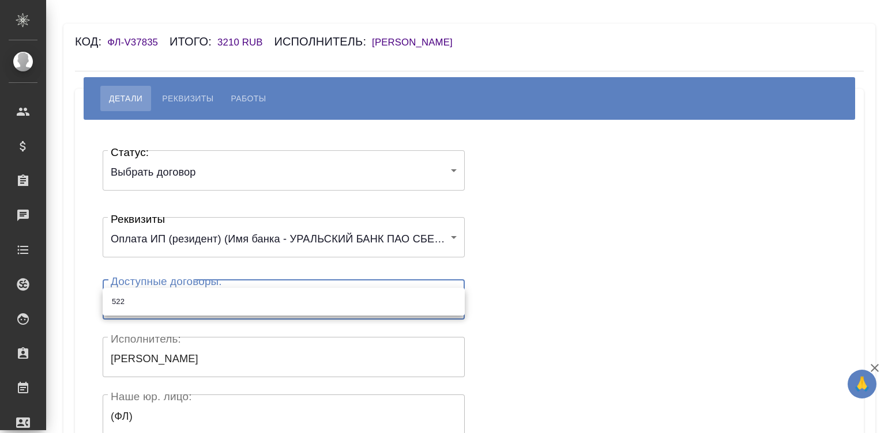
click at [159, 296] on li "522" at bounding box center [284, 302] width 362 height 18
type input "68836351542037409597e445"
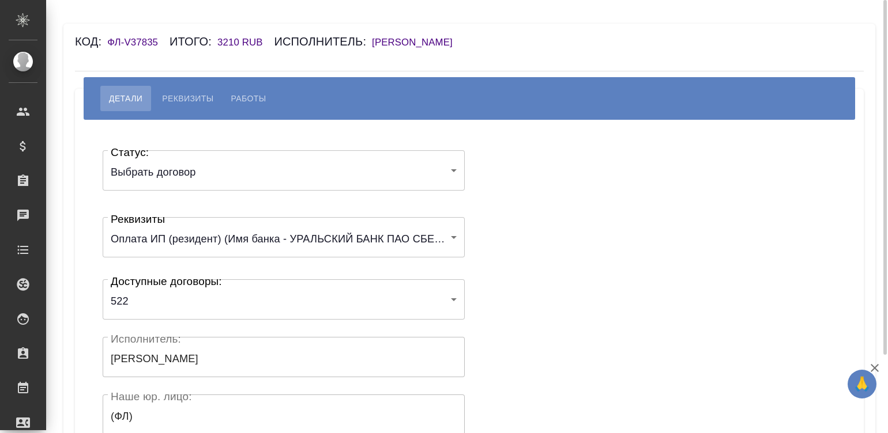
click at [553, 260] on div "Статус: Выбрать договор chooseContract Статус: Реквизиты Оплата ИП (резидент) (…" at bounding box center [469, 345] width 742 height 417
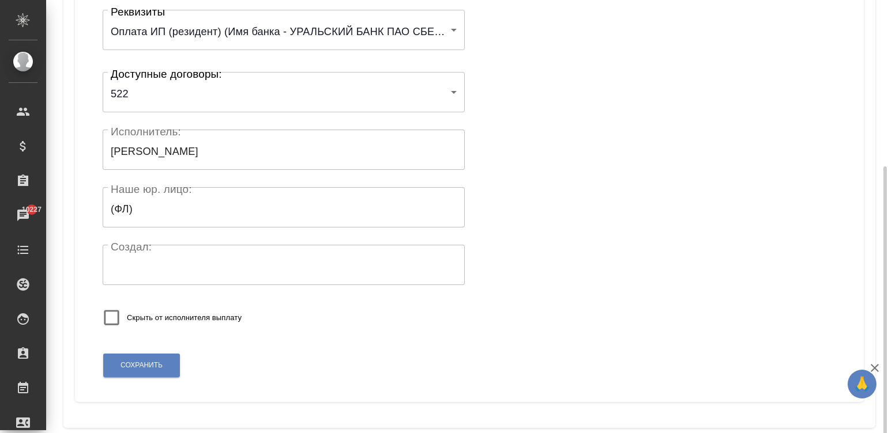
scroll to position [225, 0]
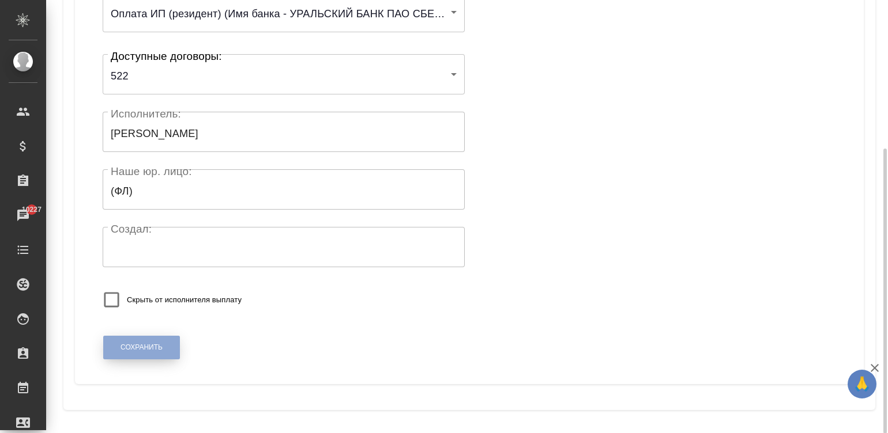
click at [121, 351] on span "Сохранить" at bounding box center [141, 348] width 42 height 10
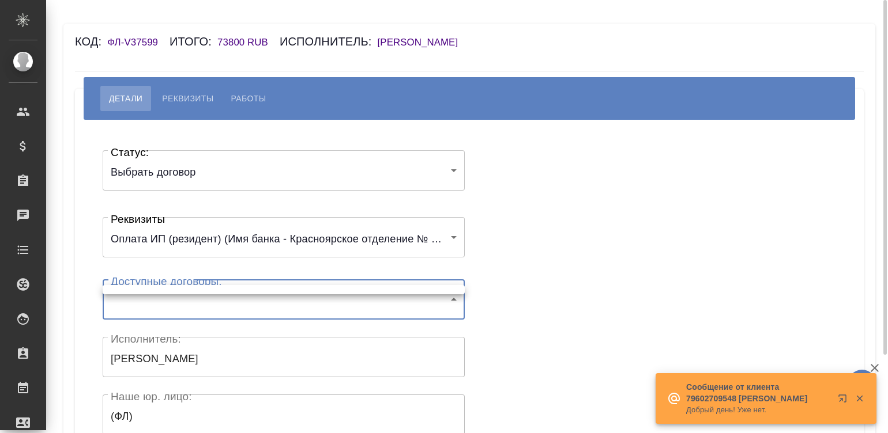
click at [193, 294] on body "🙏 .cls-1 fill:#fff; AWATERA Малинина Мария m.malinina Клиенты Спецификации Зака…" at bounding box center [444, 216] width 888 height 433
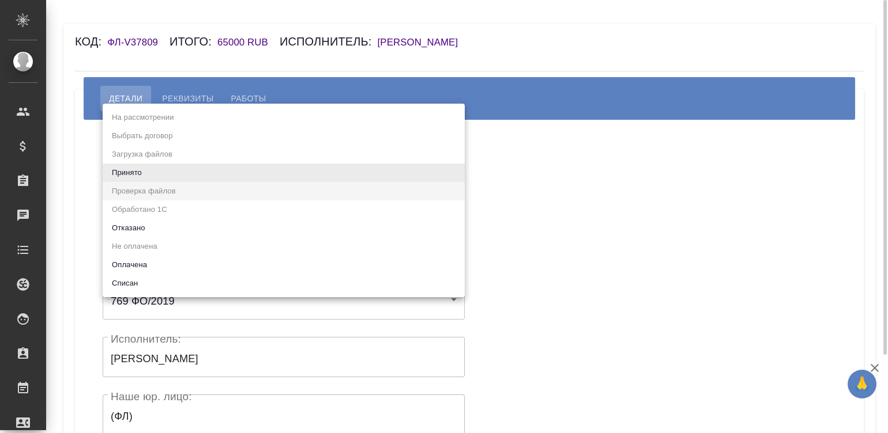
click at [190, 174] on body "🙏 .cls-1 fill:#fff; AWATERA [PERSON_NAME][PERSON_NAME] Спецификации Заказы Чаты…" at bounding box center [444, 216] width 888 height 433
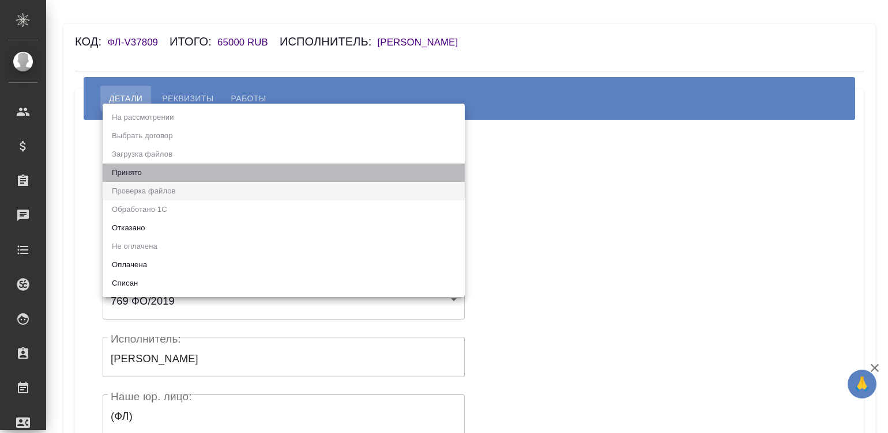
click at [158, 168] on li "Принято" at bounding box center [284, 173] width 362 height 18
type input "accepted"
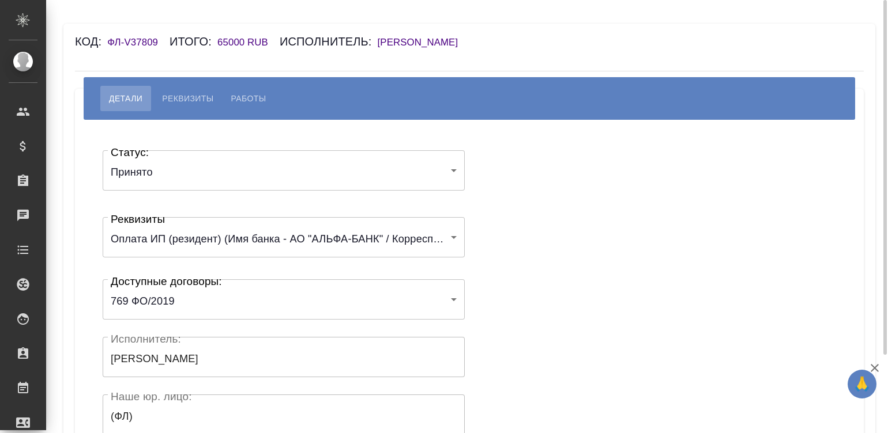
click at [493, 190] on div "Статус: Принято accepted Статус: Реквизиты Оплата ИП (резидент) (Имя банка - АО…" at bounding box center [469, 345] width 742 height 417
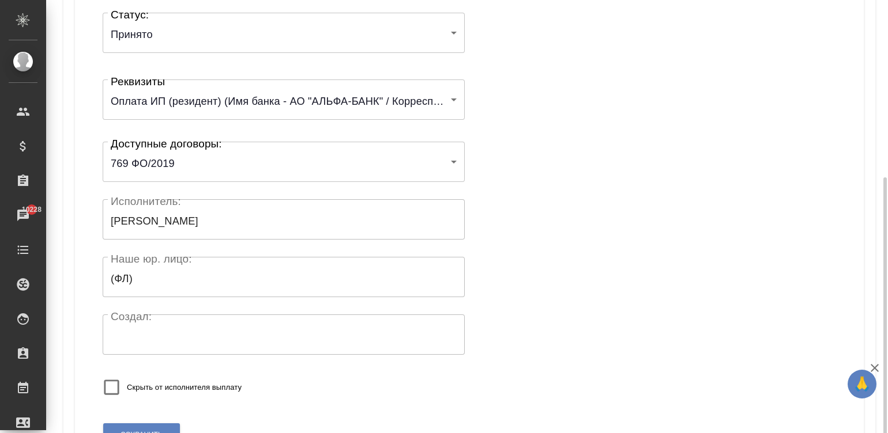
scroll to position [225, 0]
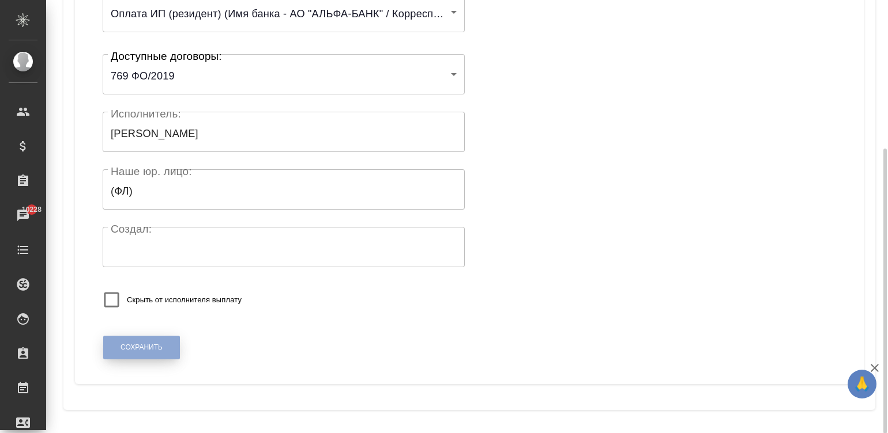
click at [115, 343] on button "Сохранить" at bounding box center [141, 348] width 77 height 24
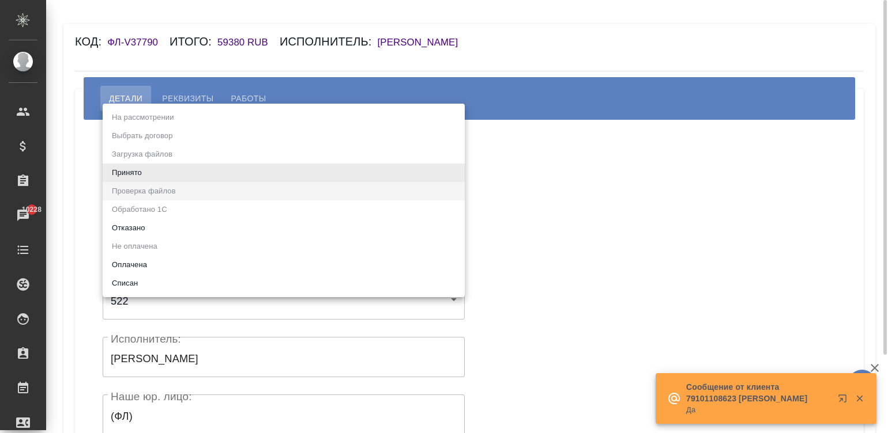
click at [187, 164] on body "🙏 .cls-1 fill:#fff; AWATERA Малинина Мария m.malinina Клиенты Спецификации Зака…" at bounding box center [444, 216] width 888 height 433
click at [187, 164] on li "Принято" at bounding box center [284, 173] width 362 height 18
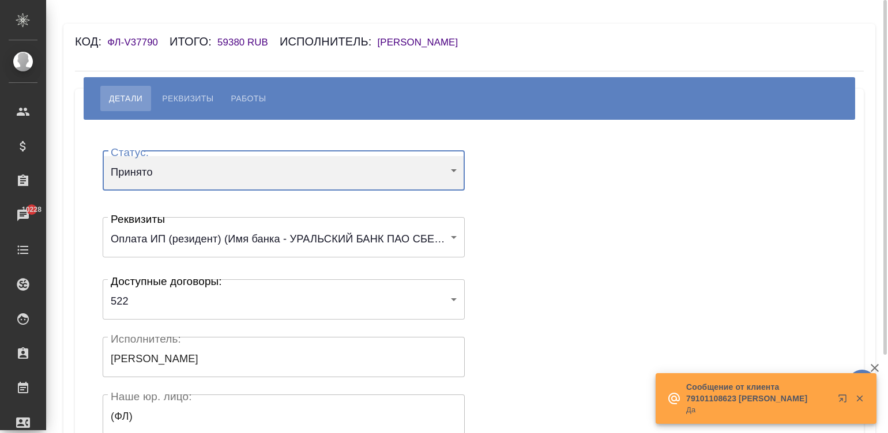
type input "accepted"
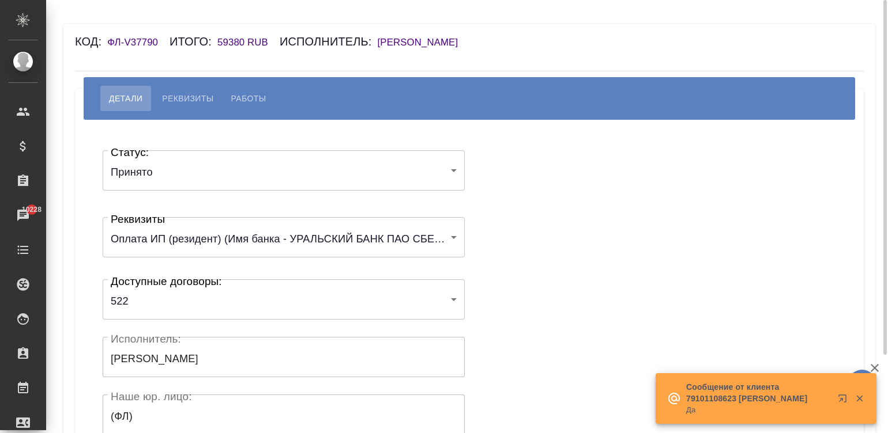
click at [573, 182] on div "Статус: Принято accepted Статус: Реквизиты Оплата ИП (резидент) (Имя банка - УР…" at bounding box center [469, 345] width 742 height 417
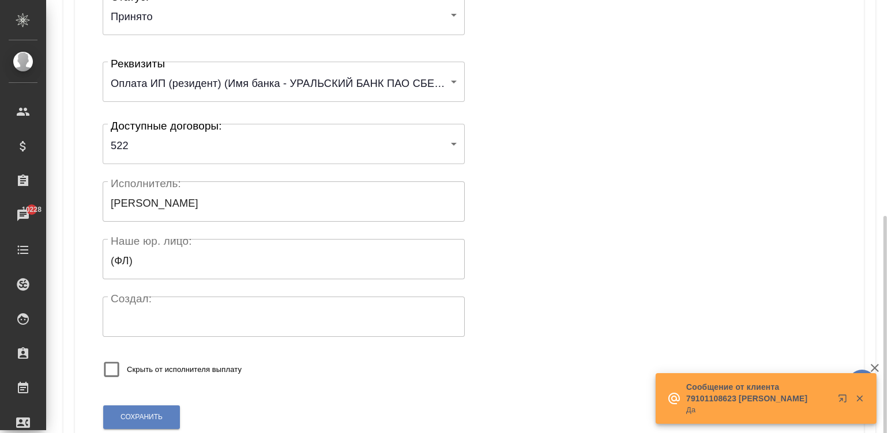
scroll to position [225, 0]
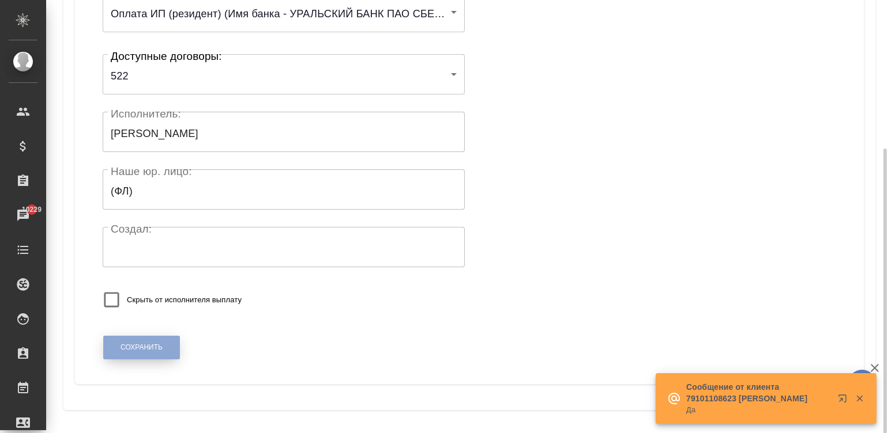
click at [132, 343] on span "Сохранить" at bounding box center [141, 348] width 42 height 10
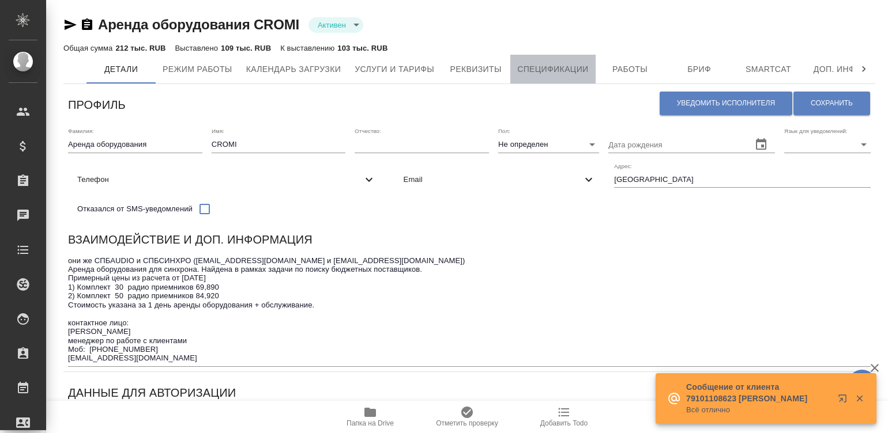
click at [554, 65] on span "Спецификации" at bounding box center [552, 69] width 71 height 14
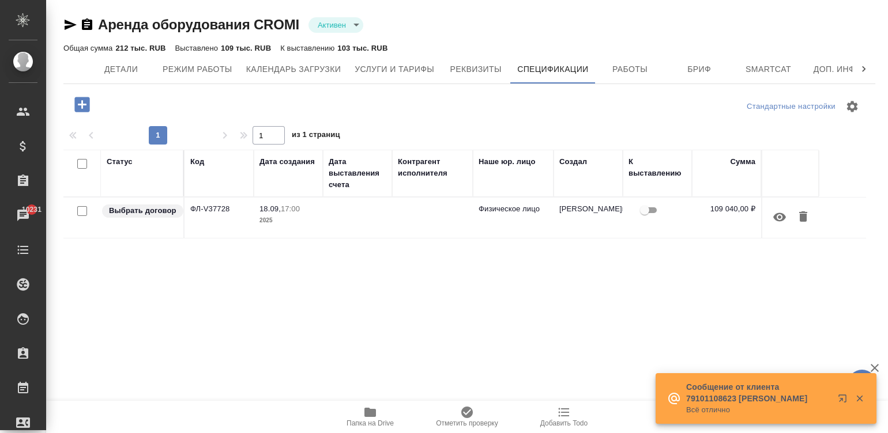
click at [79, 101] on icon "button" at bounding box center [81, 104] width 15 height 15
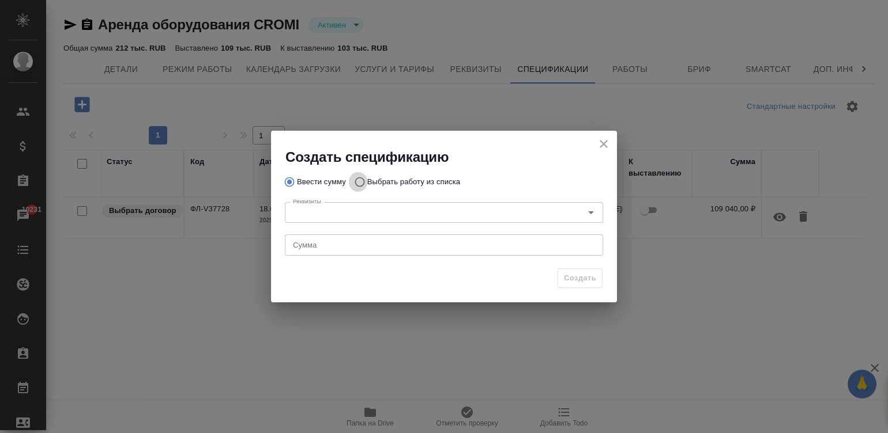
click at [360, 176] on input "Выбрать работу из списка" at bounding box center [358, 182] width 18 height 22
radio input "true"
radio input "false"
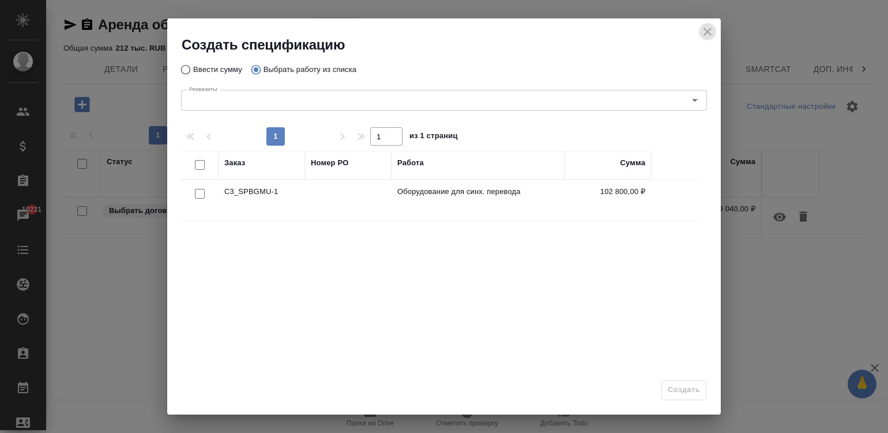
click at [703, 29] on icon "close" at bounding box center [707, 32] width 14 height 14
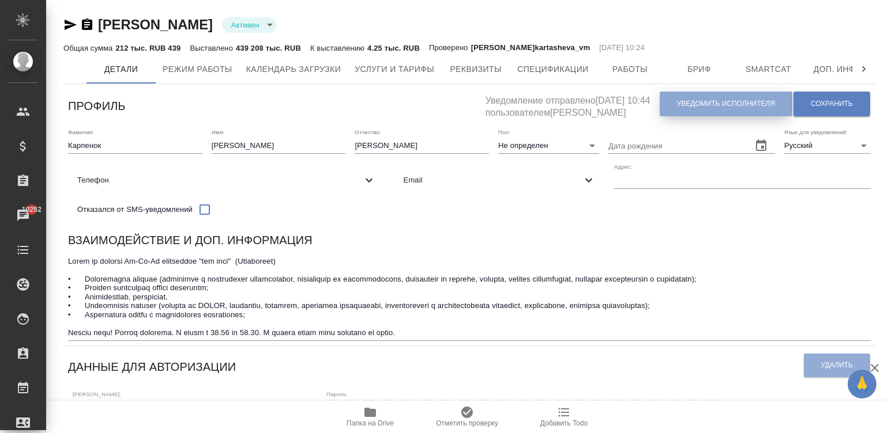
click at [710, 103] on span "Уведомить исполнителя" at bounding box center [726, 104] width 98 height 10
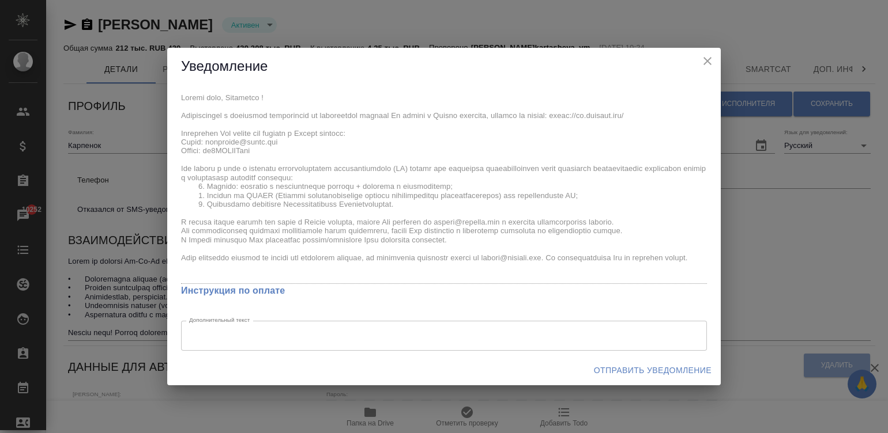
click at [173, 101] on div "x Инструкция по оплате Дополнительный текст x Дополнительный текст" at bounding box center [443, 220] width 553 height 270
click at [659, 371] on span "Отправить уведомление" at bounding box center [653, 371] width 118 height 14
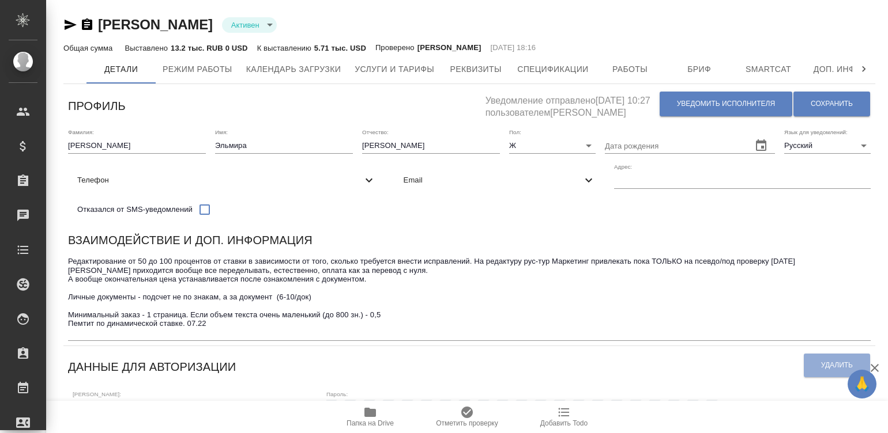
type input ". SmartCAT"
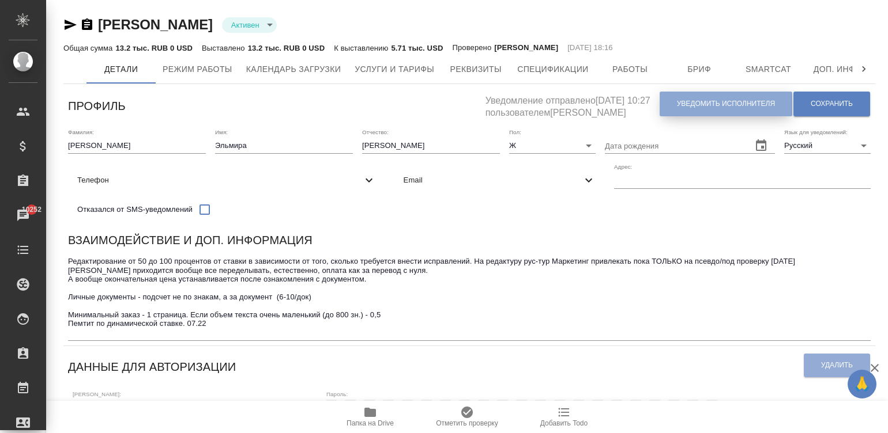
click at [709, 101] on span "Уведомить исполнителя" at bounding box center [726, 104] width 98 height 10
type textarea "Добрый день, Эльмира! Ознакомиться с подробной информацией по выполненным работ…"
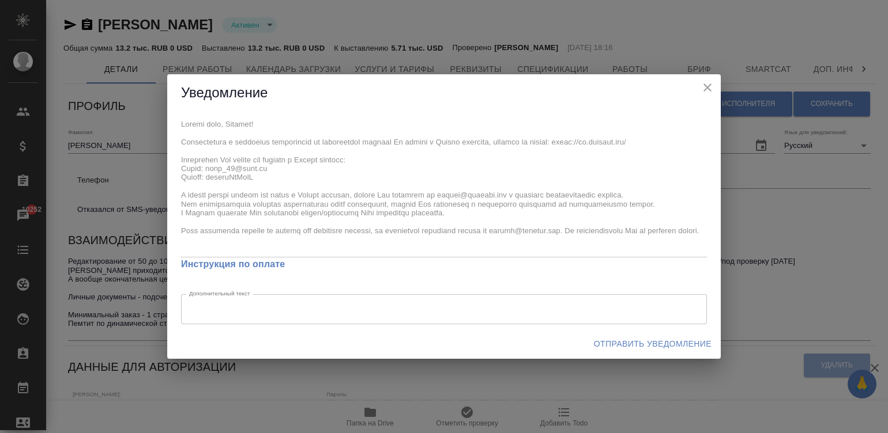
click at [179, 116] on div "x Инструкция по оплате Дополнительный текст x Дополнительный текст" at bounding box center [443, 220] width 553 height 217
click at [669, 345] on span "Отправить уведомление" at bounding box center [653, 344] width 118 height 14
type input ". SmartCAT"
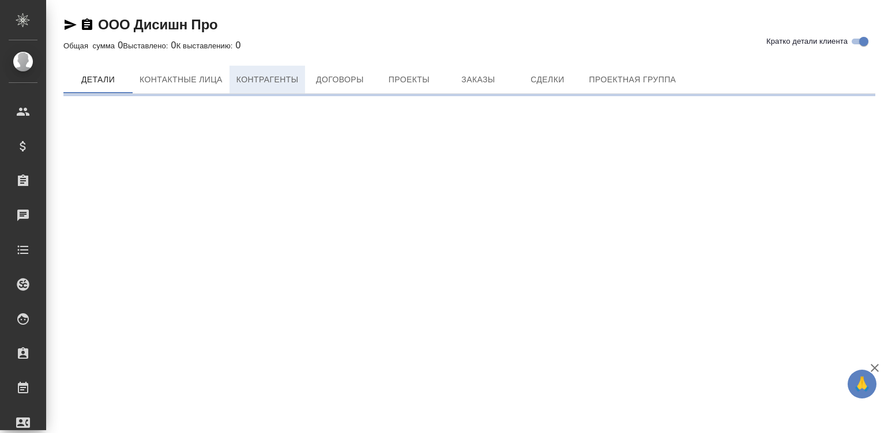
click at [254, 75] on span "Контрагенты" at bounding box center [267, 80] width 62 height 14
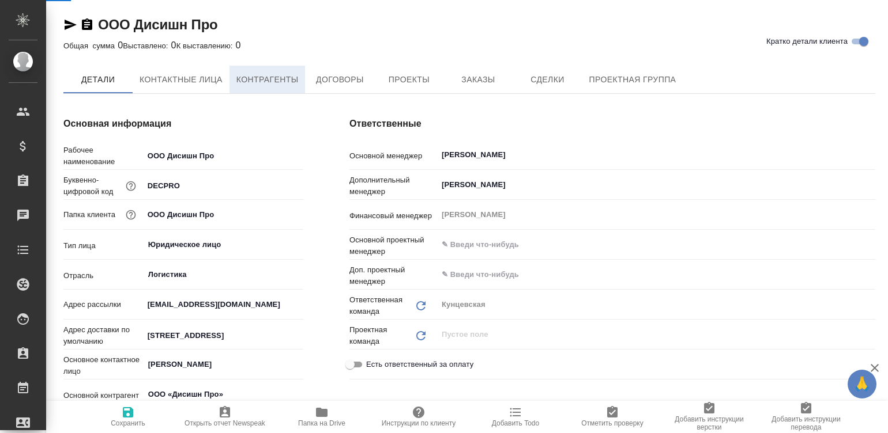
type textarea "x"
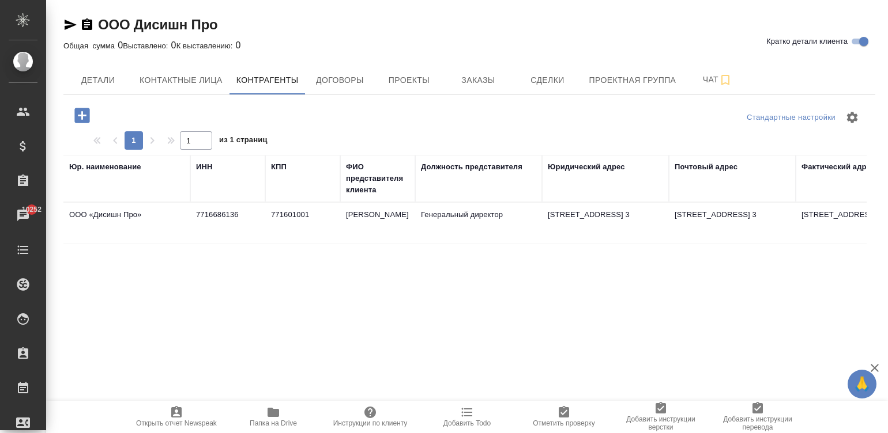
click at [234, 214] on td "7716686136" at bounding box center [227, 223] width 75 height 40
type textarea "ООО «Дисишн Про»"
type input "7716686136"
type input "771601001"
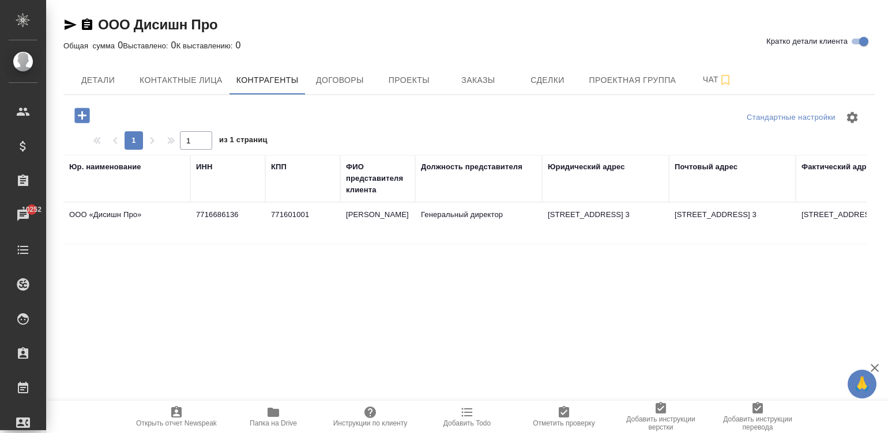
type input "Олюнин Андрей Ростиславович"
type input "Генеральный директор"
type textarea "129329, Россия, г. Москва, ул. Кольская д. 2, корпус 4, пом. 3"
type textarea "129329, Россия, г. Москва, ул. Кольская д. 2, корпус 4, офис 312"
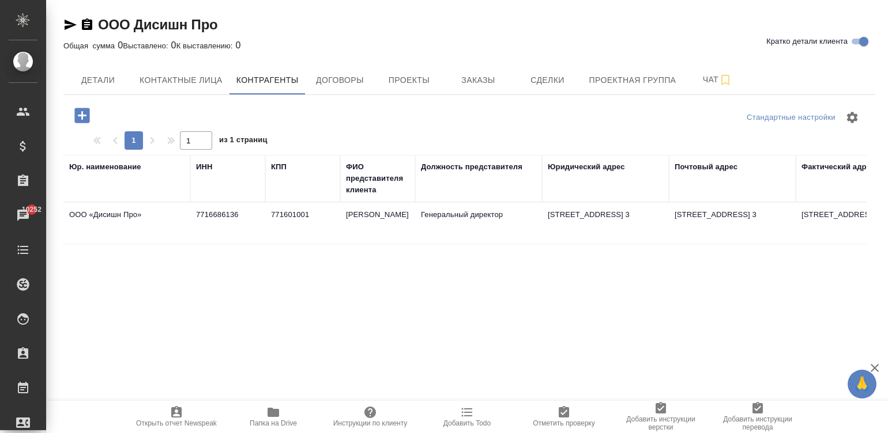
type input "Устав"
type input "@decpro.ru"
type input "«Райффайзенбанк» (АО), г. Москва"
type input "40702810900001459542"
type input "044525700"
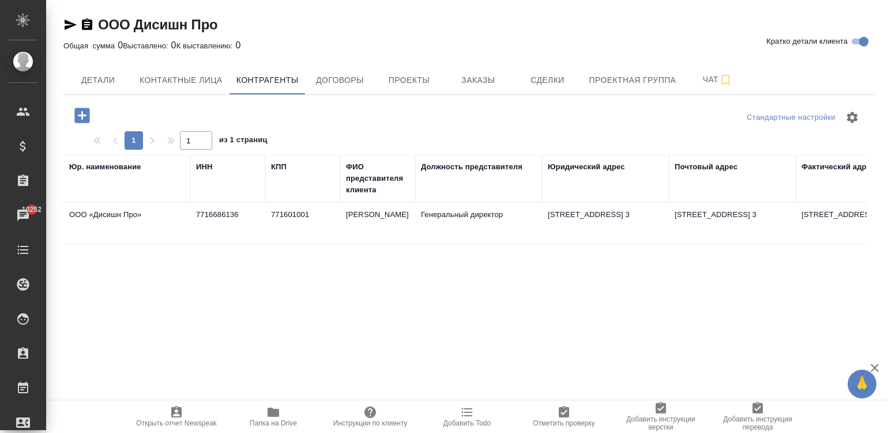
type input "30101810200000000700"
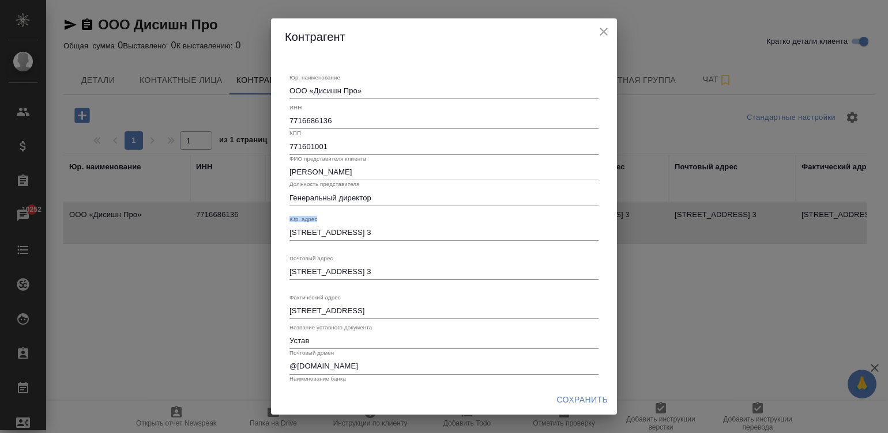
click at [234, 214] on div "Контрагент Юр. наименование ООО «Дисишн Про» x ИНН 7716686136 КПП 771601001 ФИО…" at bounding box center [444, 216] width 888 height 433
click at [305, 122] on input "7716686136" at bounding box center [443, 121] width 309 height 16
click at [586, 398] on span "Сохранить" at bounding box center [581, 400] width 51 height 14
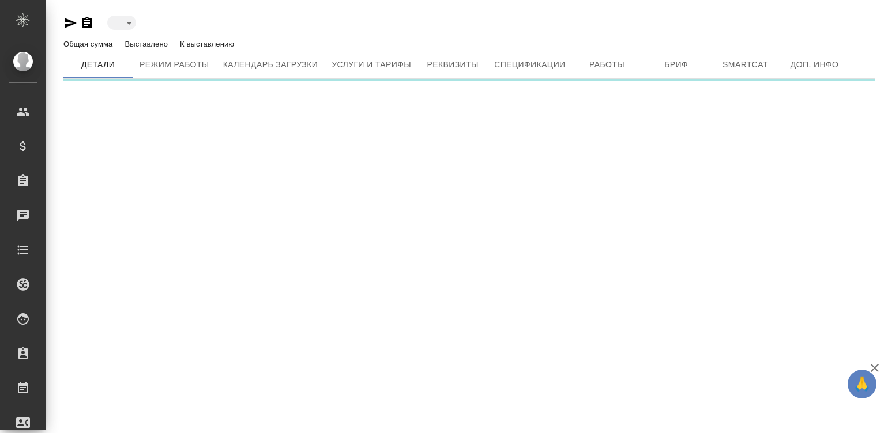
type input "active"
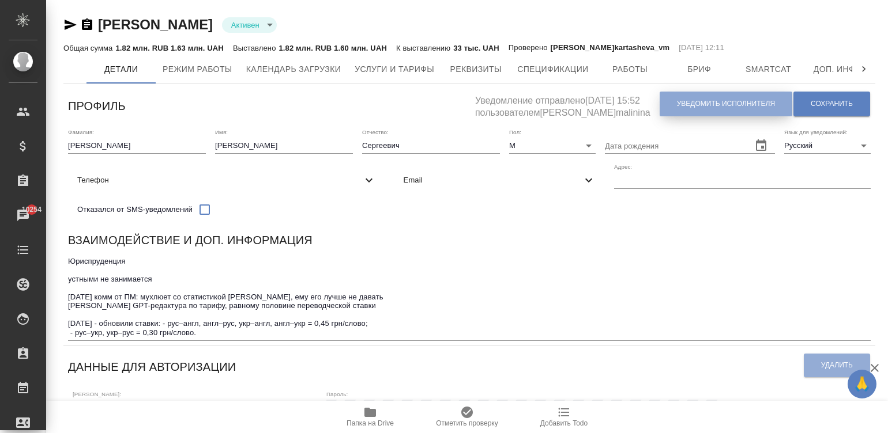
click at [689, 108] on span "Уведомить исполнителя" at bounding box center [726, 104] width 98 height 10
type textarea "Loremi dolo, Sitame! Consectetura e seddoeius temporincid ut laboreetdol magnaa…"
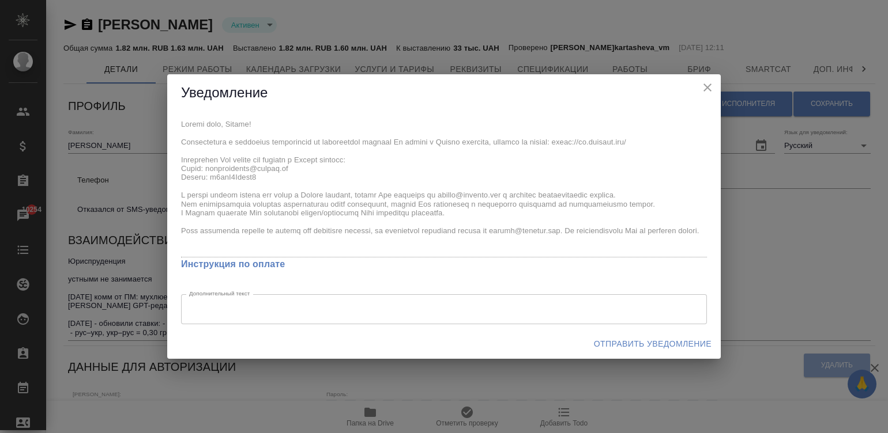
click at [172, 121] on div "x Инструкция по оплате Дополнительный текст x Дополнительный текст" at bounding box center [443, 220] width 553 height 217
click at [651, 338] on span "Отправить уведомление" at bounding box center [653, 344] width 118 height 14
